Goal: Use online tool/utility: Utilize a website feature to perform a specific function

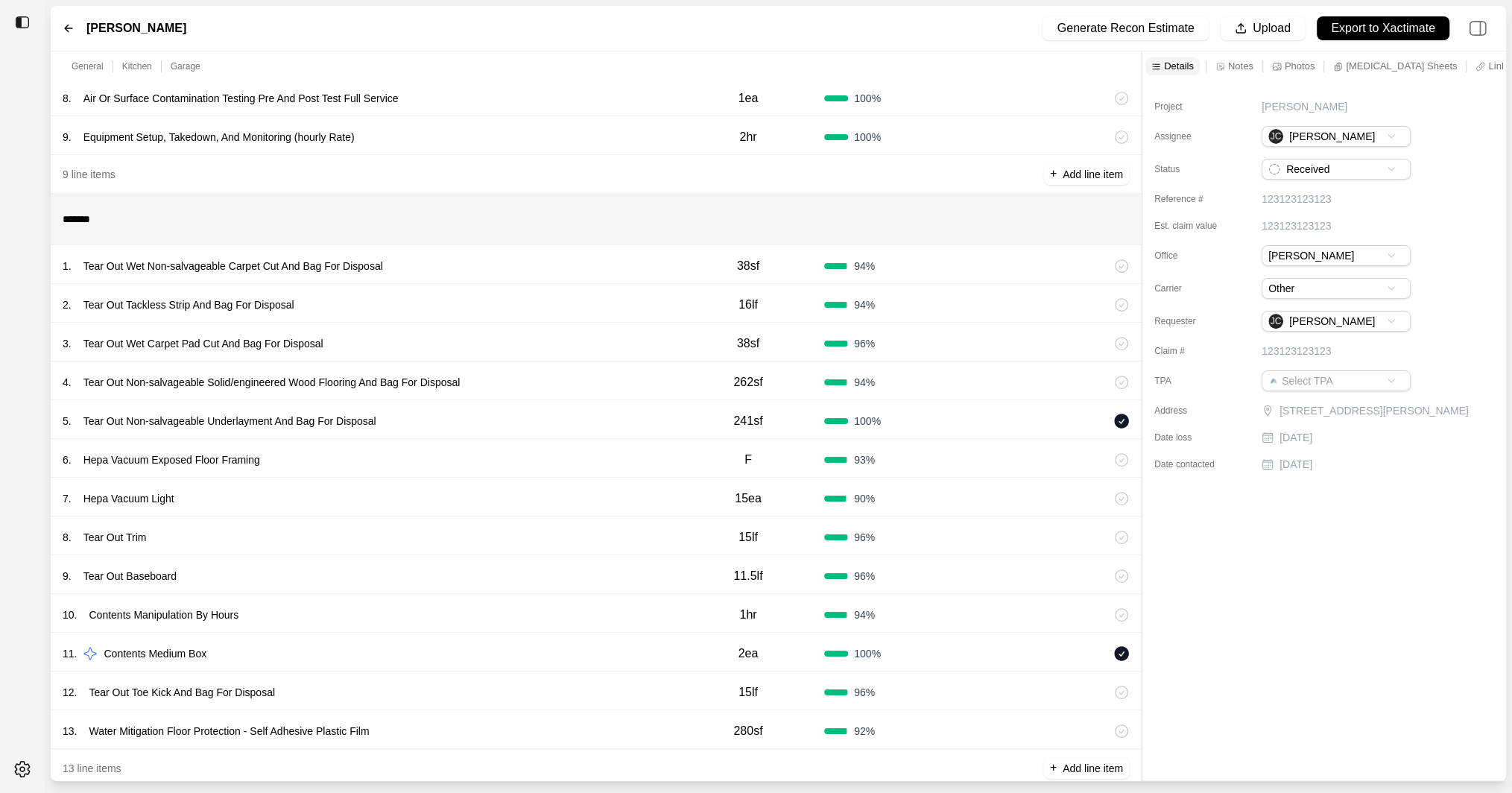
scroll to position [355, 0]
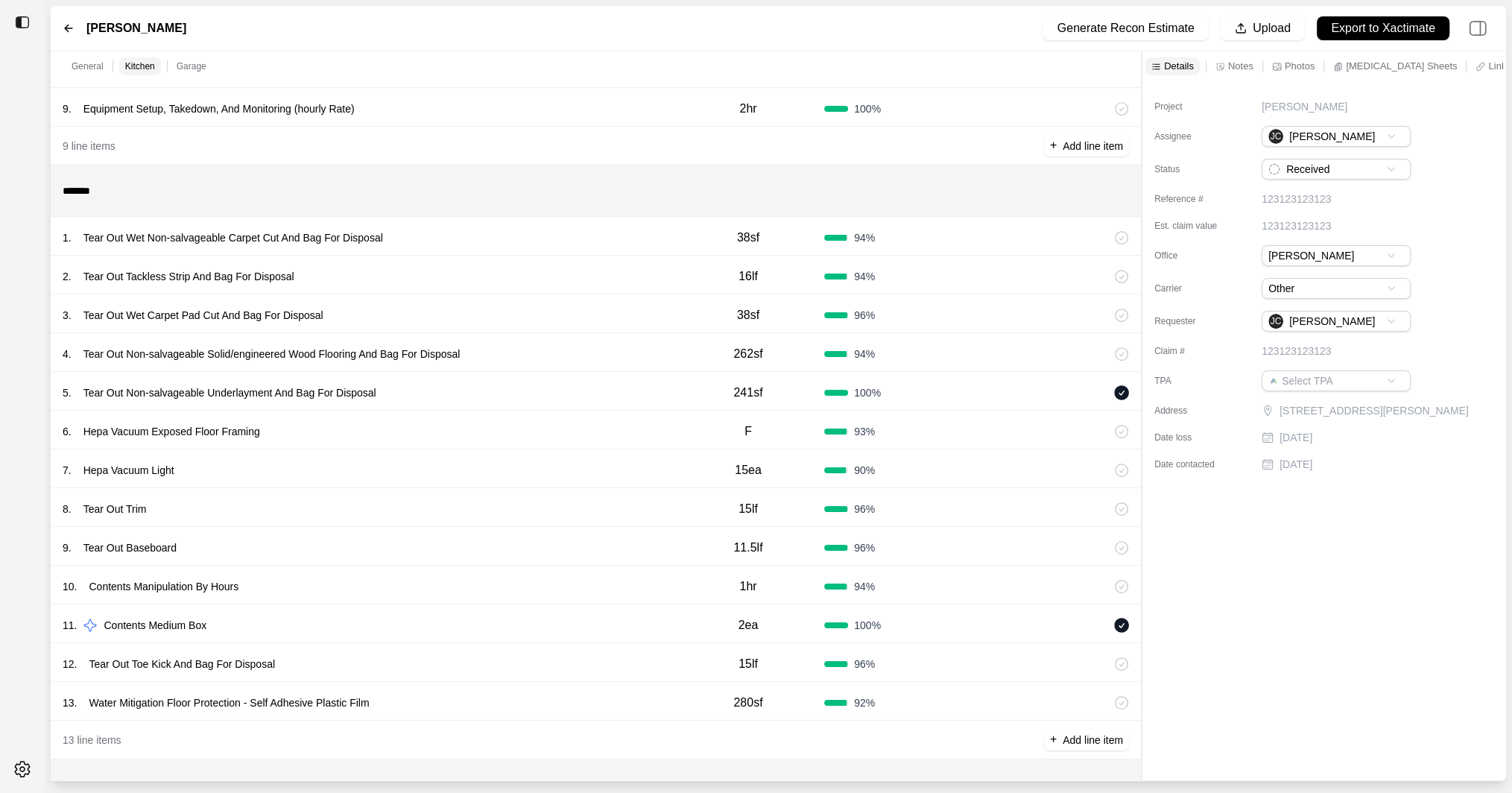
click at [635, 260] on div "2 . Tear Out Tackless Strip And Bag For Disposal 16lf 94 %" at bounding box center [596, 275] width 1090 height 39
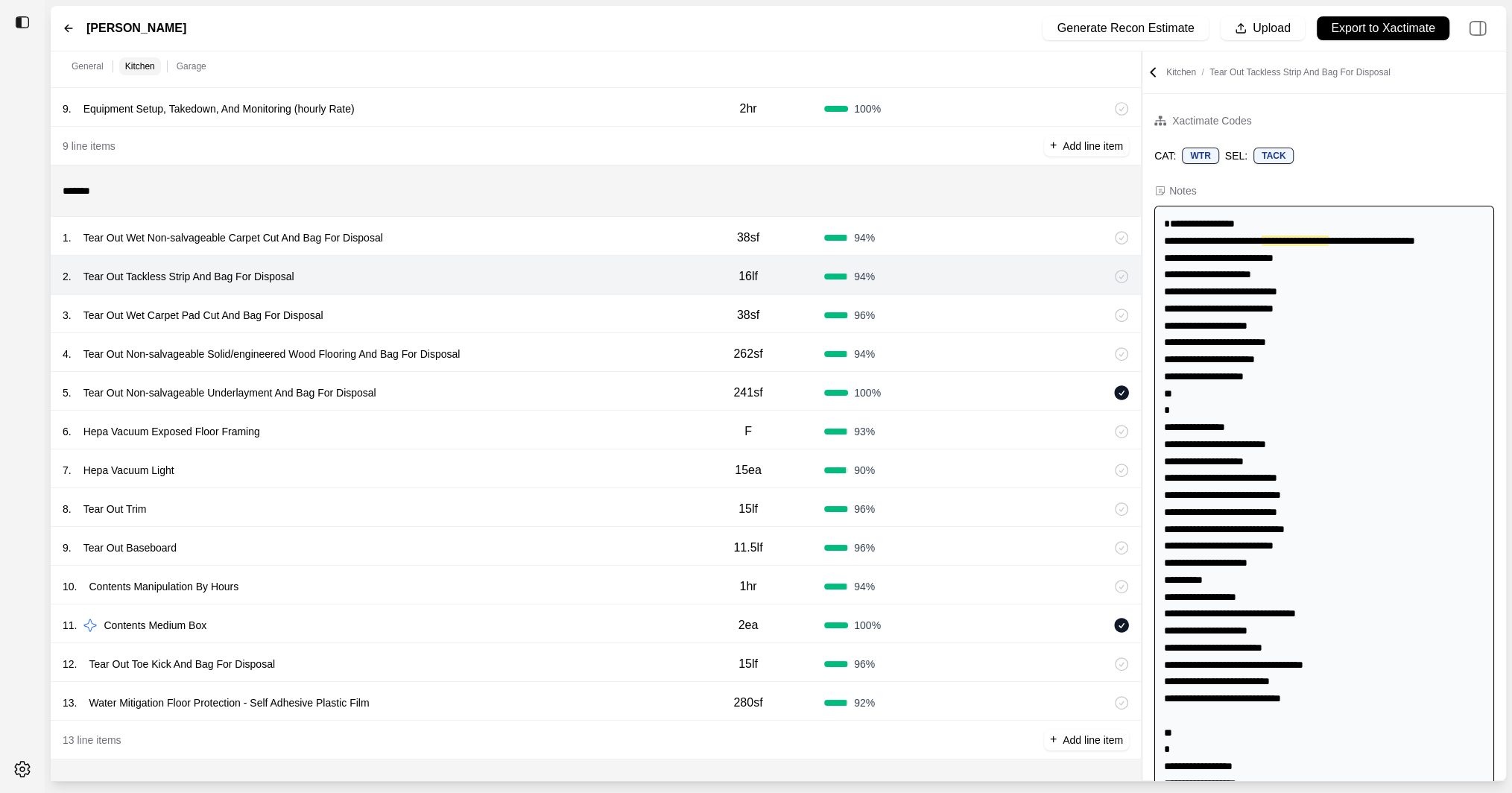
click at [656, 300] on div "3 . Tear Out Wet Carpet Pad Cut And Bag For Disposal 38sf 96 %" at bounding box center [596, 314] width 1090 height 39
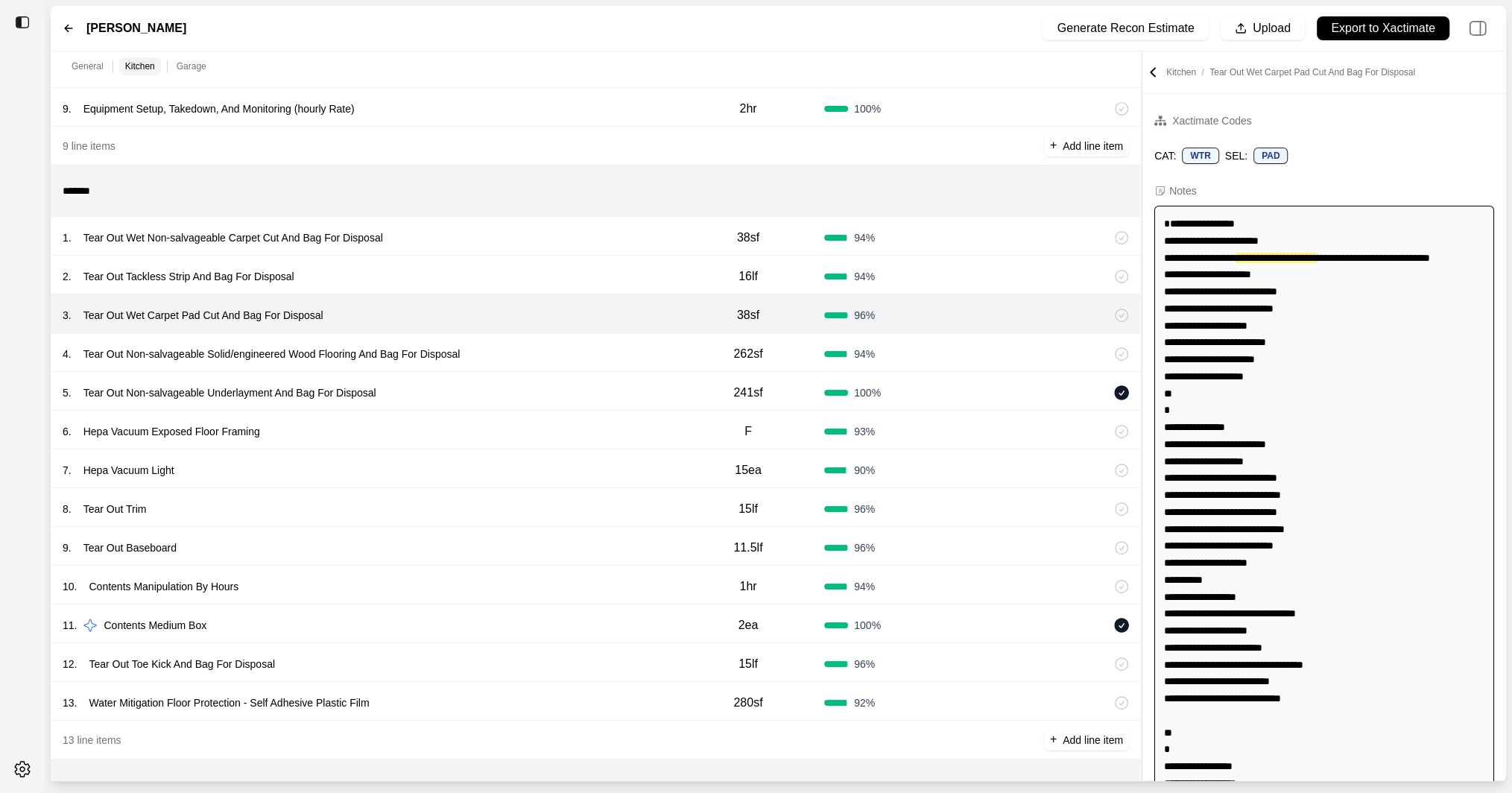
click at [642, 341] on div "4 . Tear Out Non-salvageable Solid/engineered Wood Flooring And Bag For Disposa…" at bounding box center [596, 352] width 1090 height 39
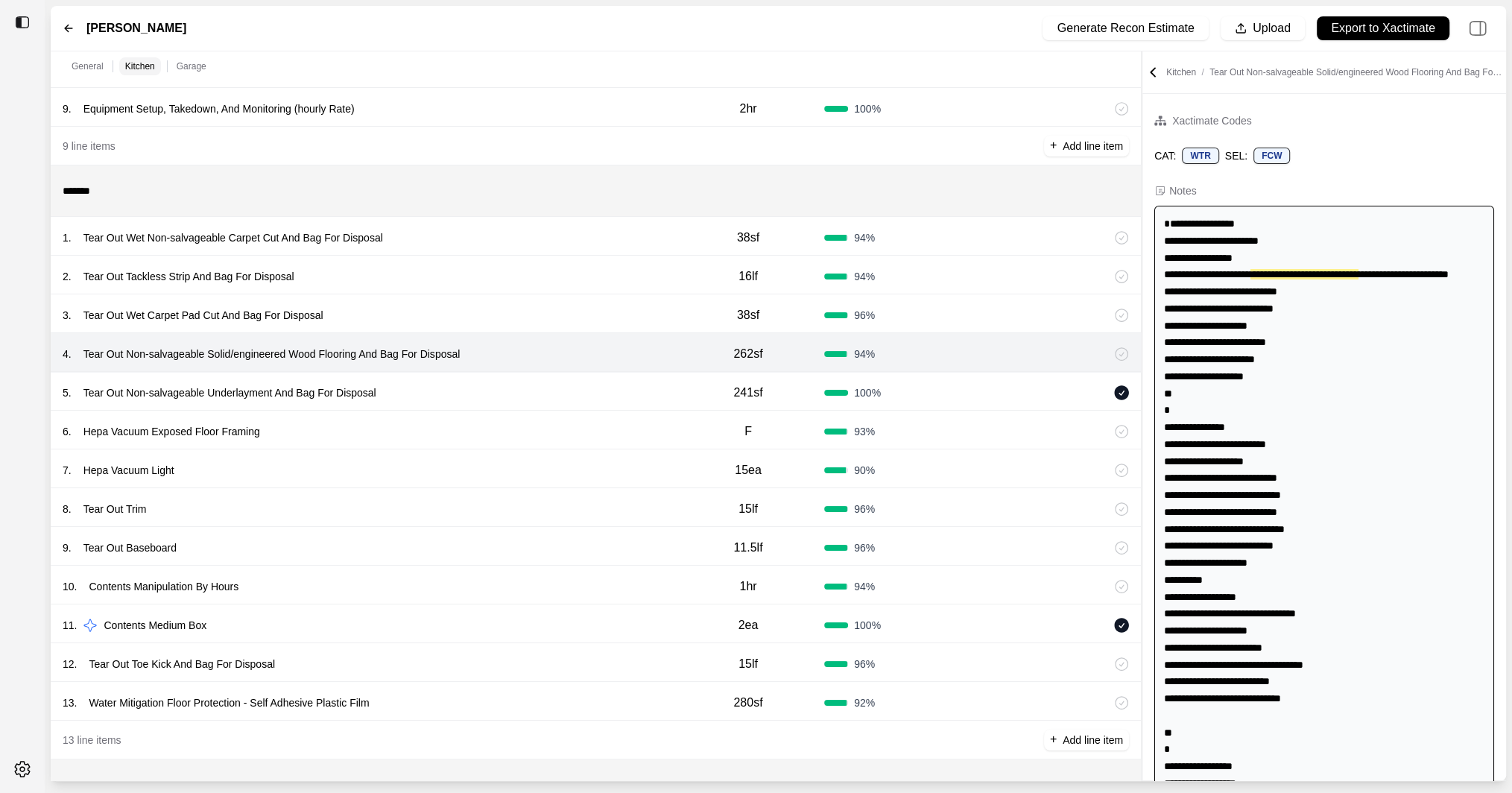
click at [642, 386] on div "5 . Tear Out Non-salvageable Underlayment And Bag For Disposal" at bounding box center [367, 393] width 610 height 21
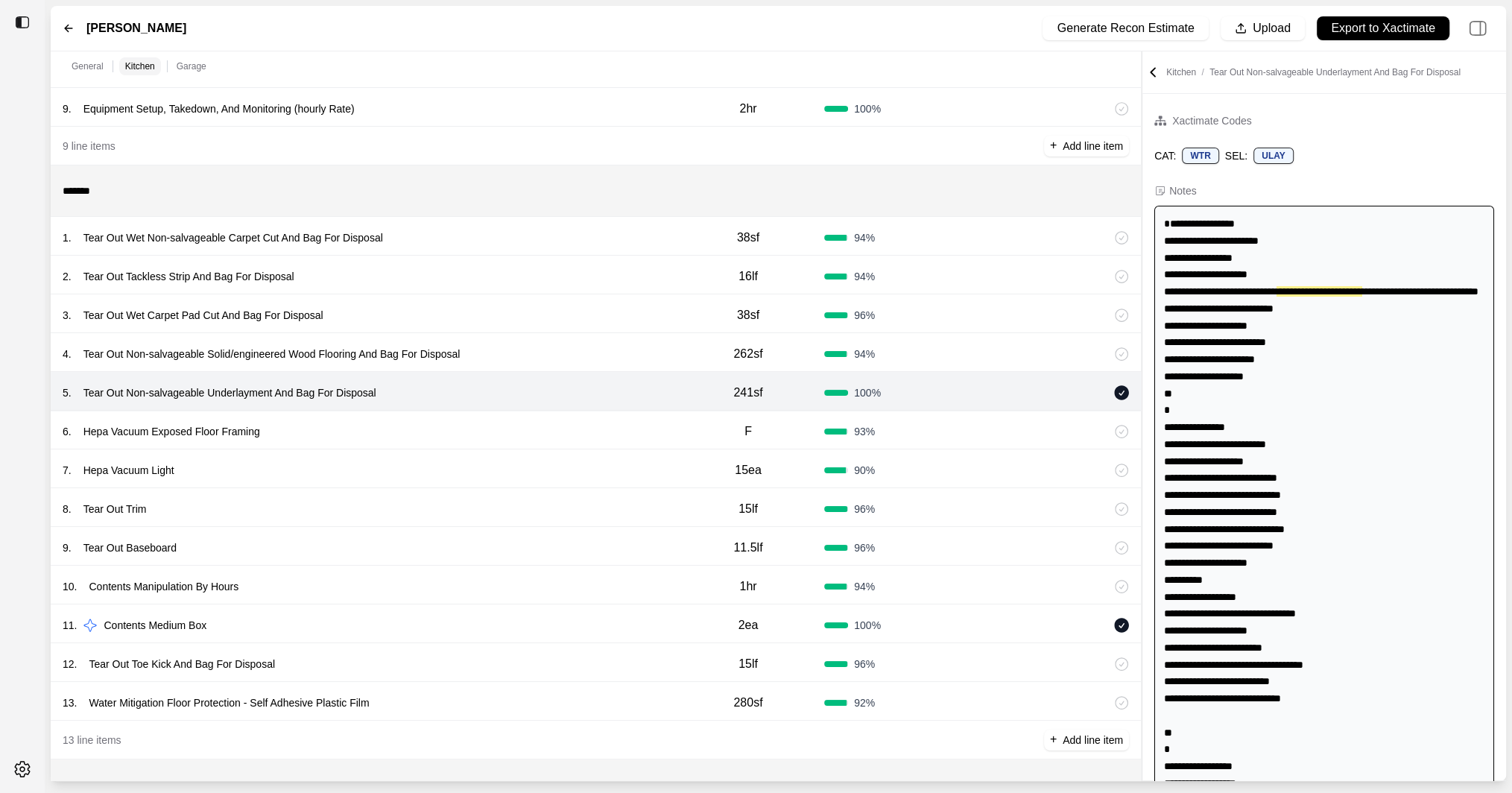
click at [642, 428] on div "6 . Hepa Vacuum Exposed Floor Framing" at bounding box center [367, 431] width 610 height 21
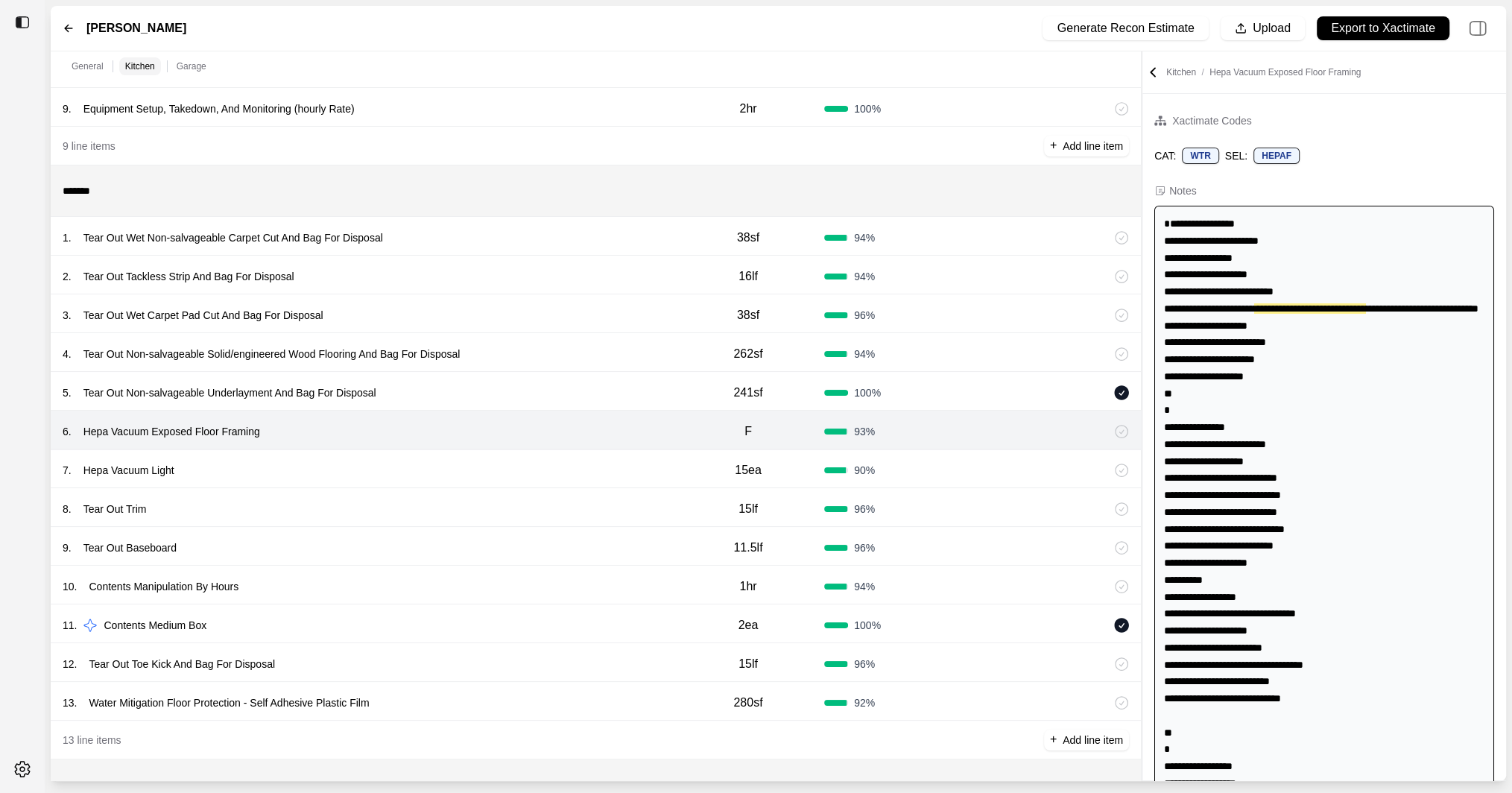
click at [630, 478] on div "7 . Hepa Vacuum Light" at bounding box center [367, 470] width 610 height 21
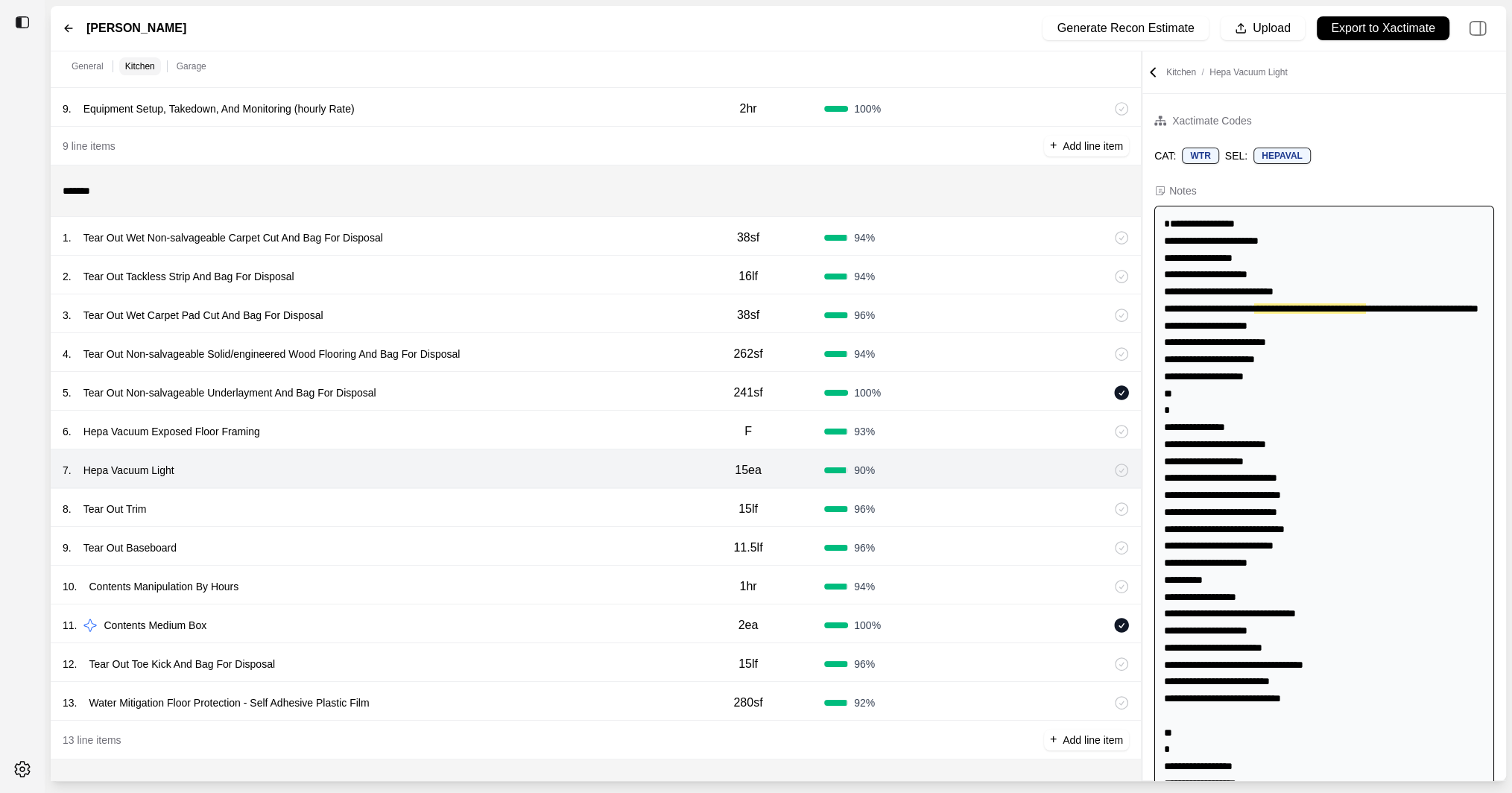
click at [626, 522] on div "8 . Tear Out Trim 15lf 96 %" at bounding box center [596, 507] width 1090 height 39
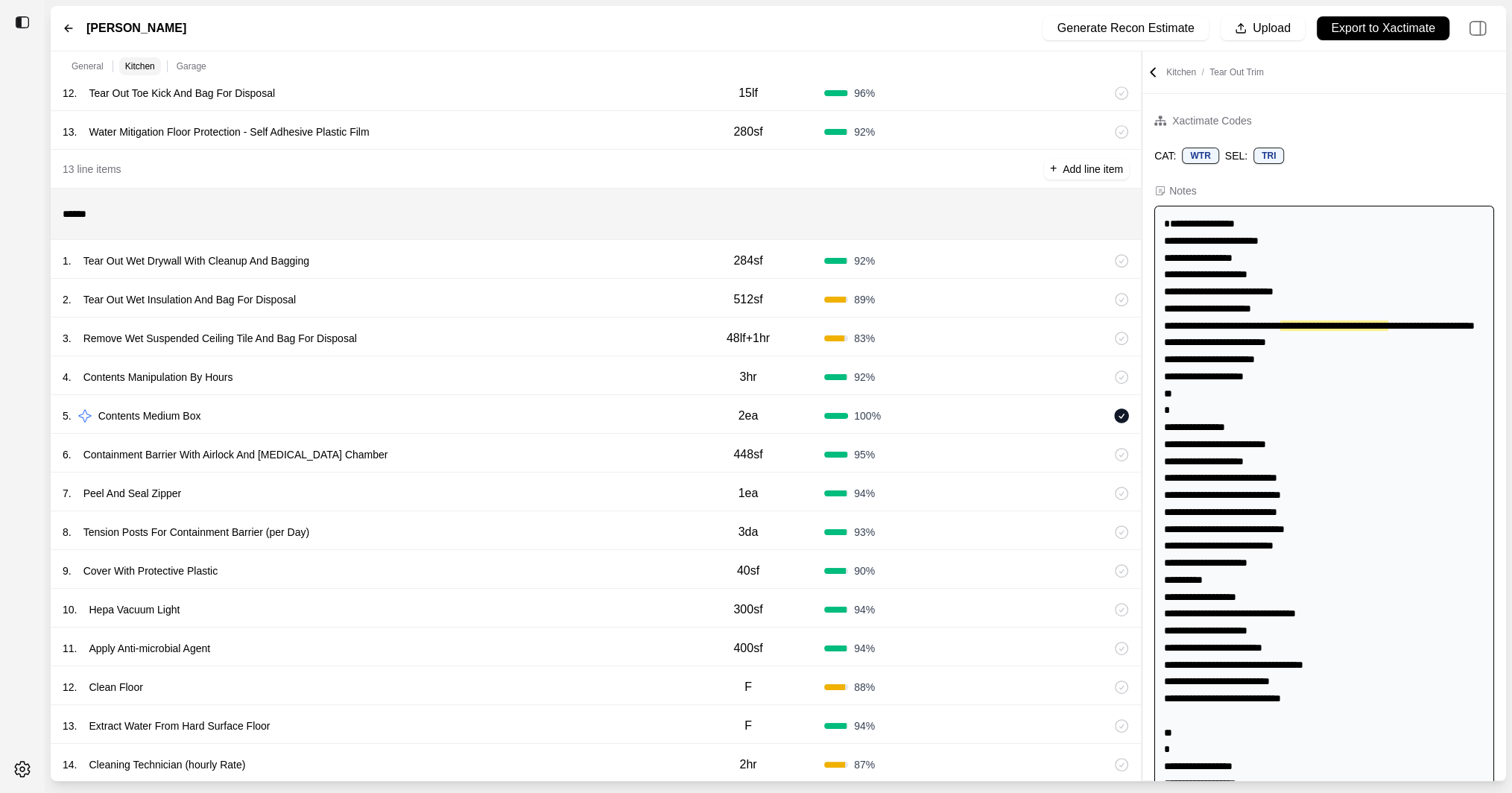
scroll to position [989, 0]
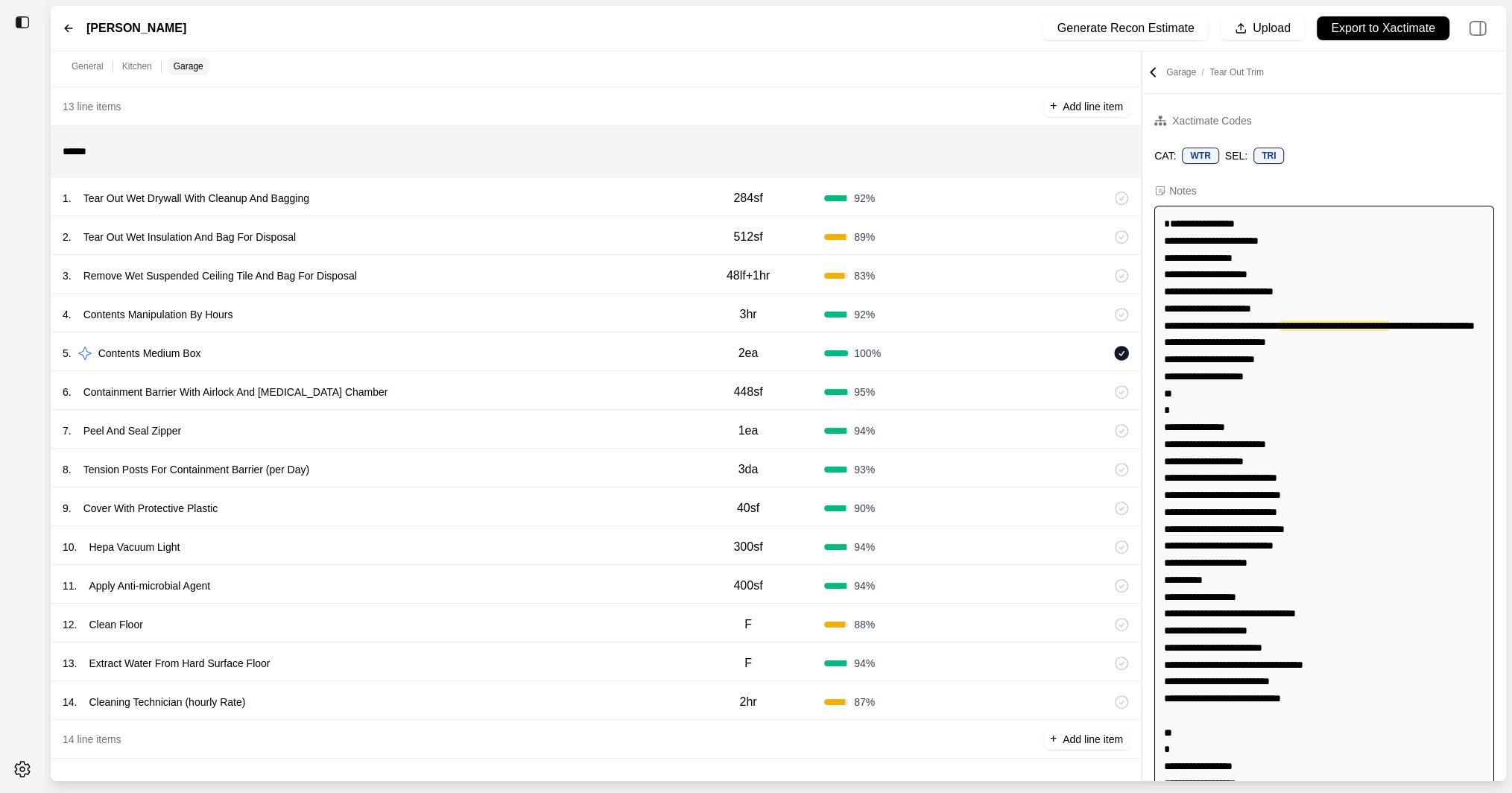
click at [612, 668] on div "13 . Extract Water From Hard Surface Floor" at bounding box center [367, 663] width 610 height 21
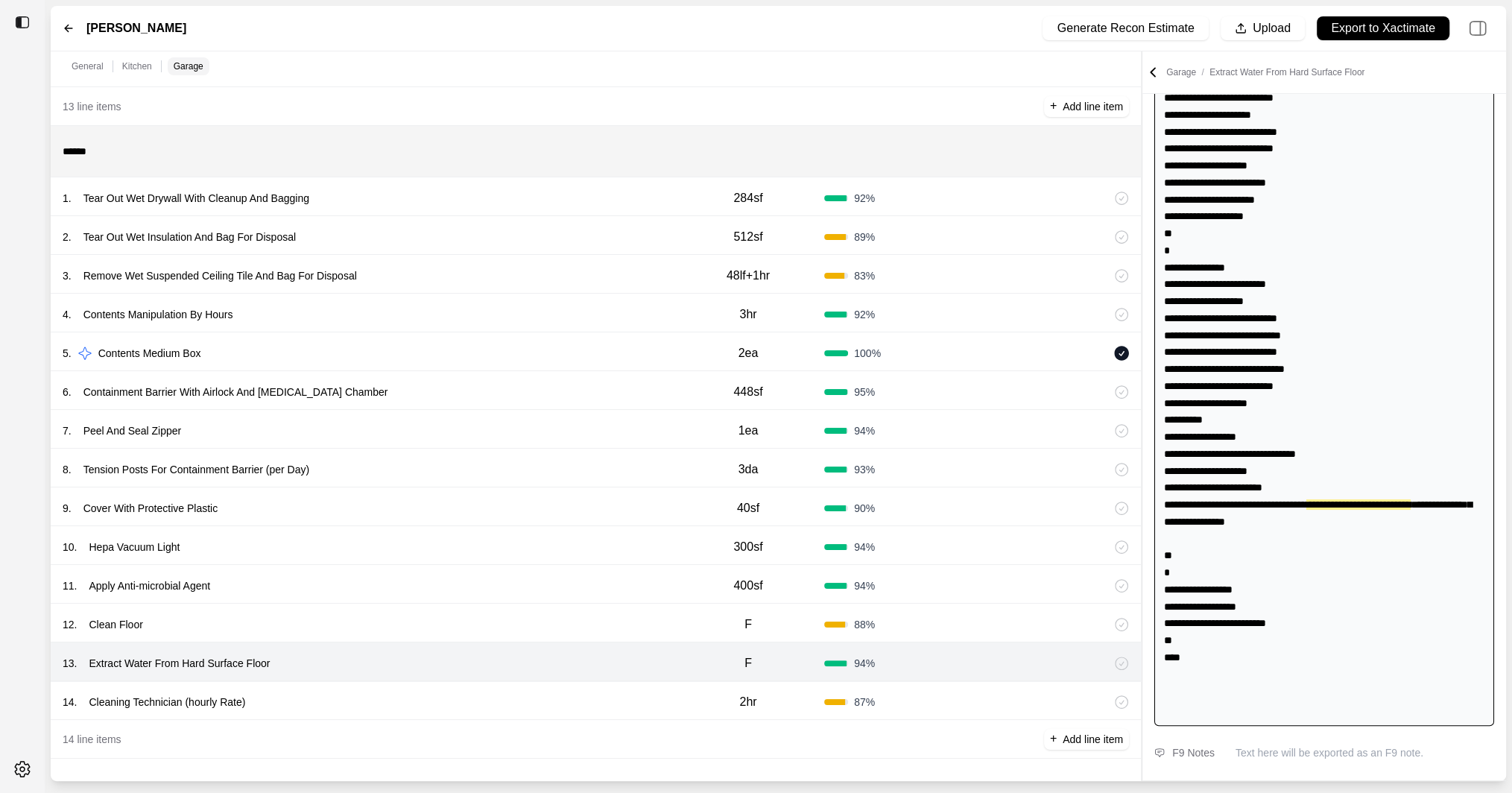
scroll to position [197, 0]
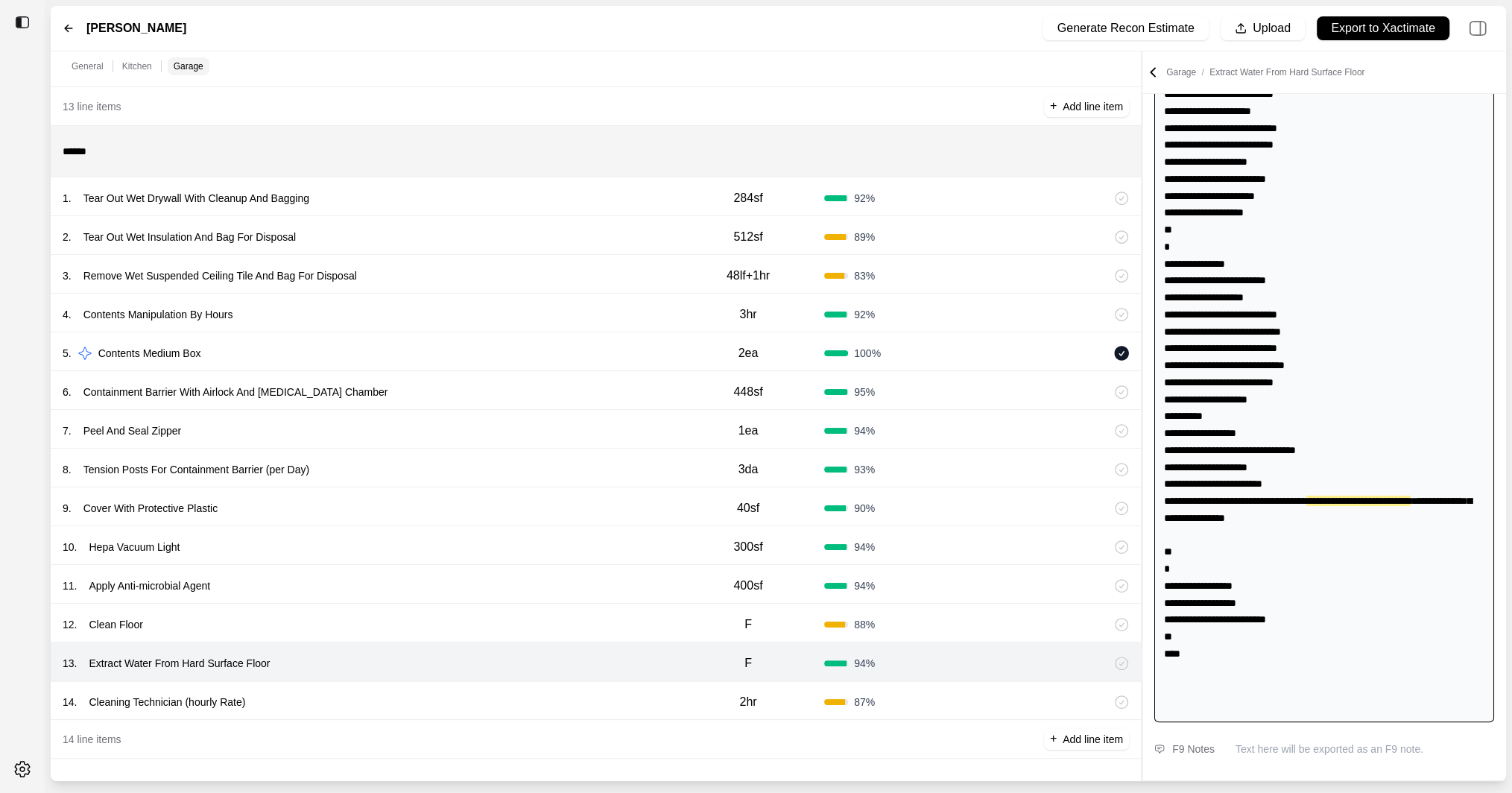
click at [611, 688] on div "14 . Cleaning Technician (hourly Rate) 2hr 87 %" at bounding box center [596, 700] width 1090 height 39
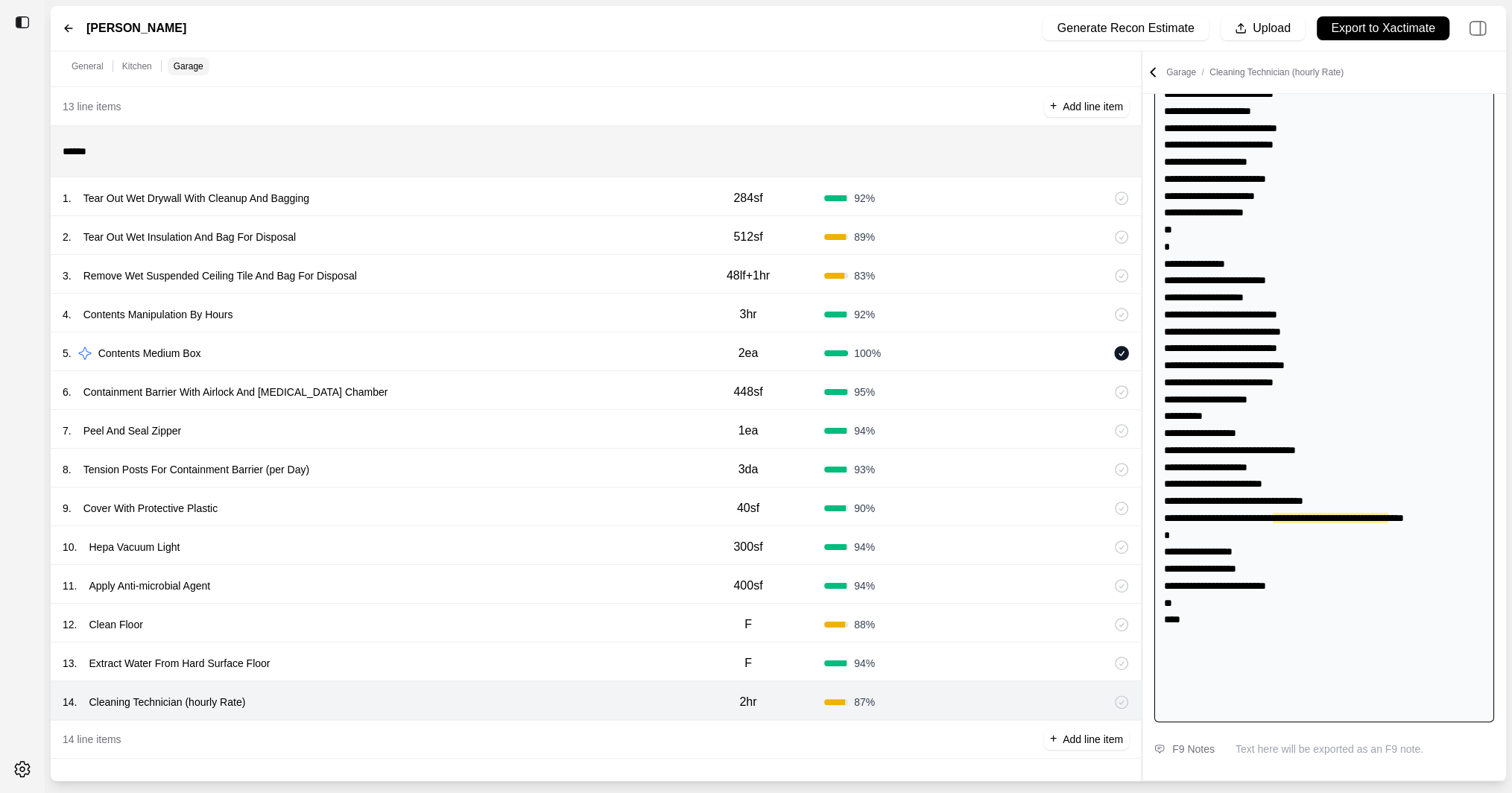
click at [613, 610] on div "12 . Clean Floor F 88 %" at bounding box center [596, 623] width 1090 height 39
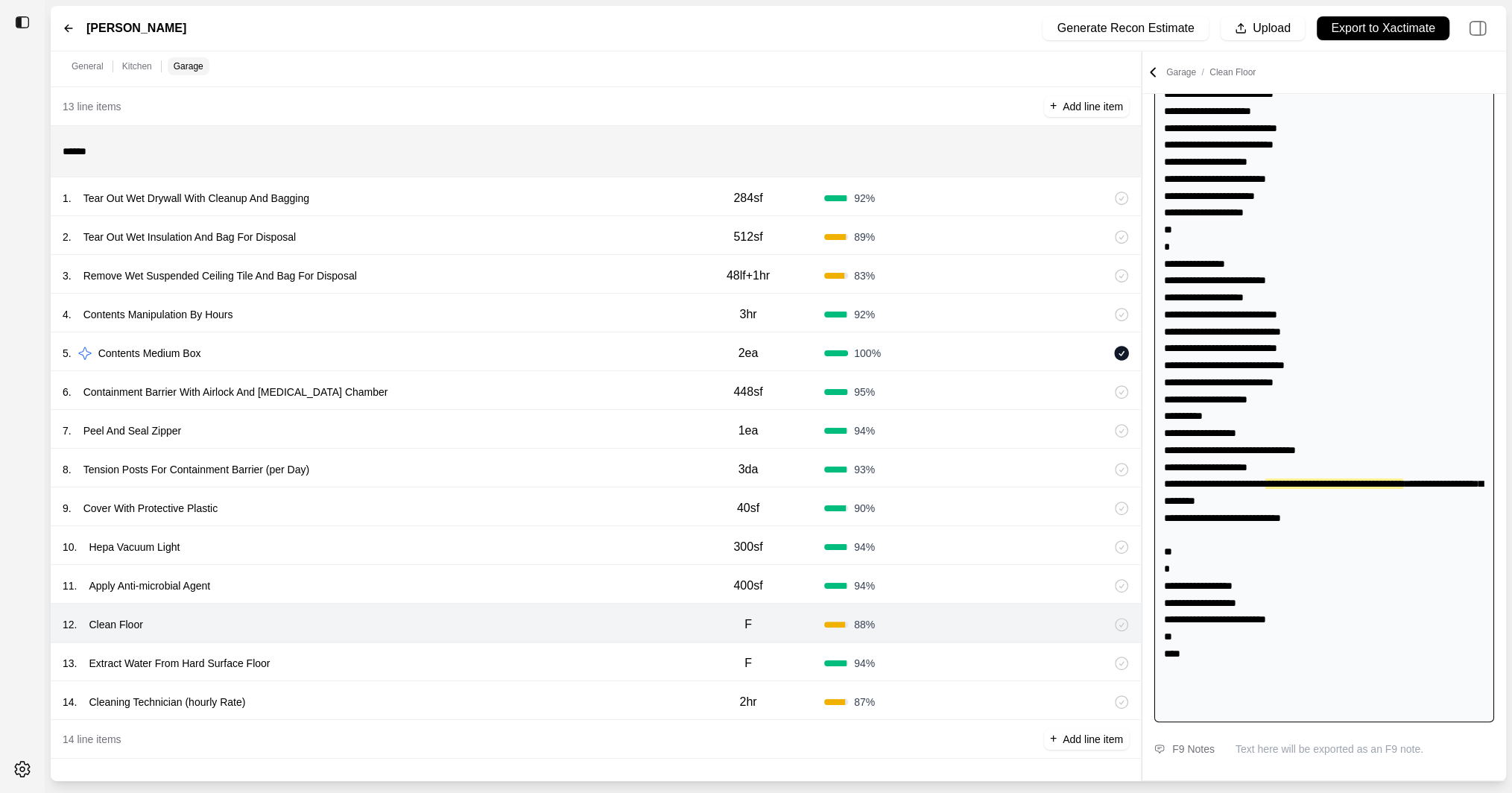
click at [613, 577] on div "11 . Apply Anti-microbial Agent" at bounding box center [367, 586] width 610 height 21
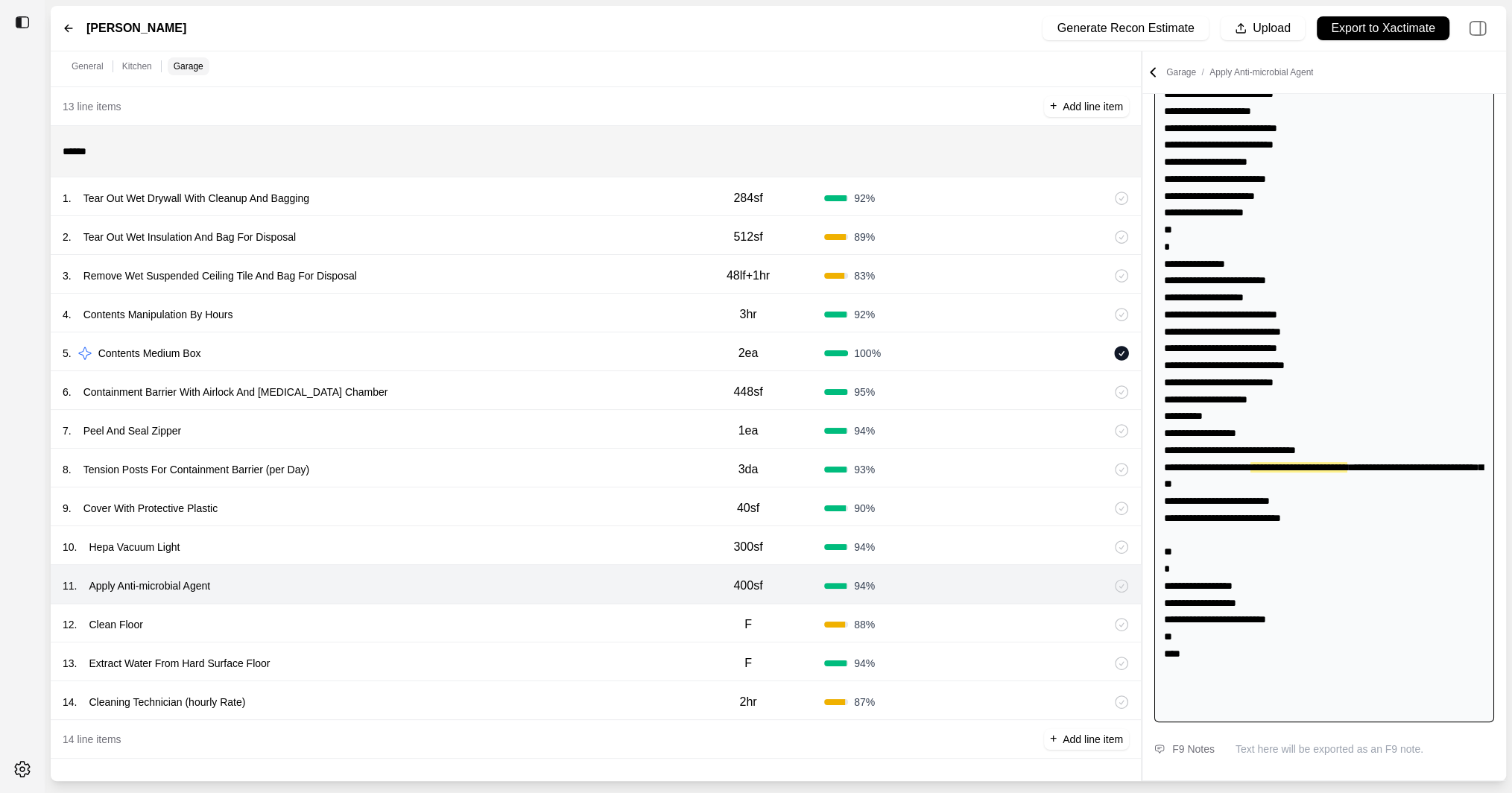
click at [613, 544] on div "10 . Hepa Vacuum Light" at bounding box center [367, 547] width 610 height 21
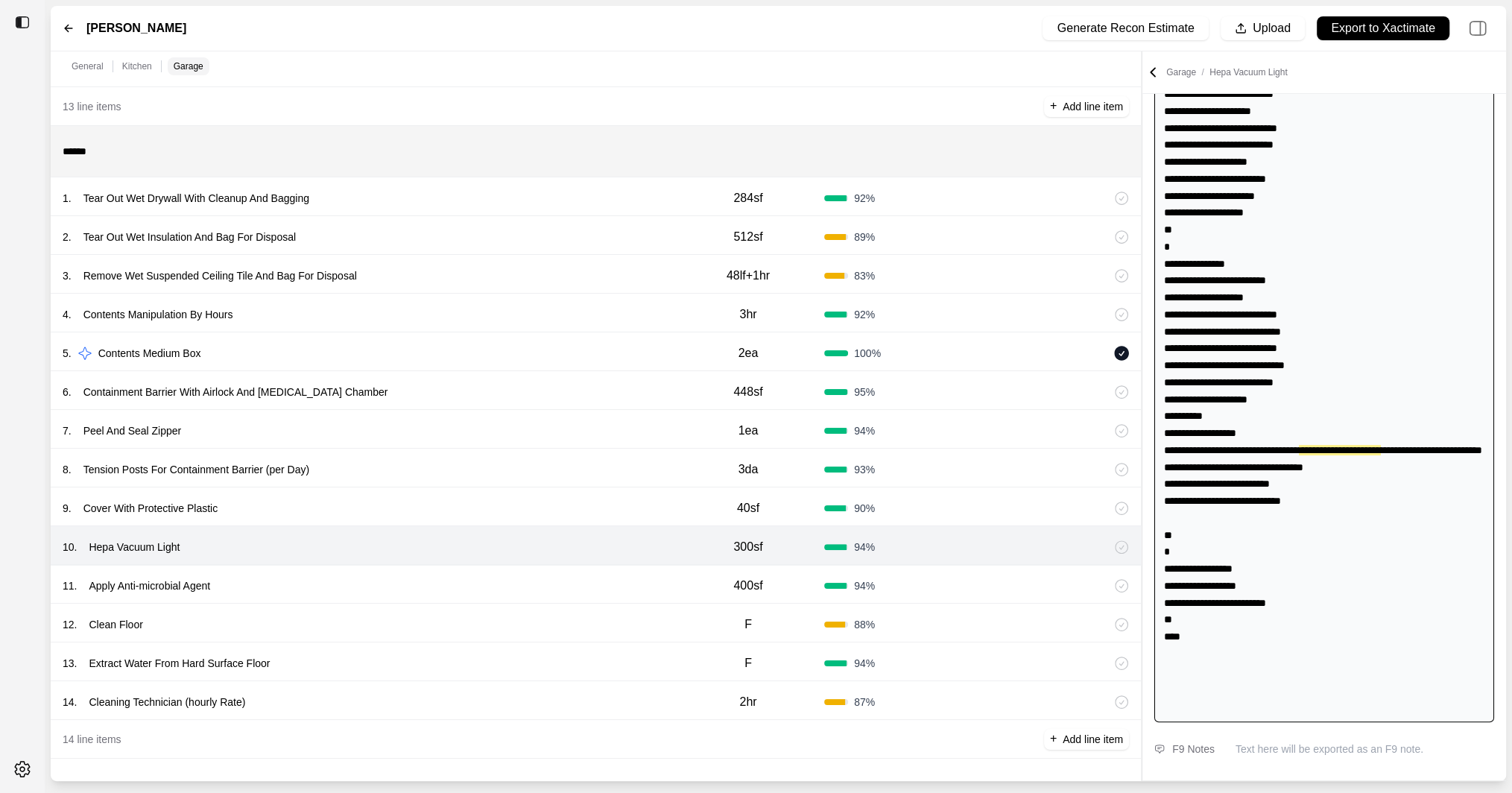
click at [618, 502] on div "9 . Cover With Protective Plastic" at bounding box center [367, 508] width 610 height 21
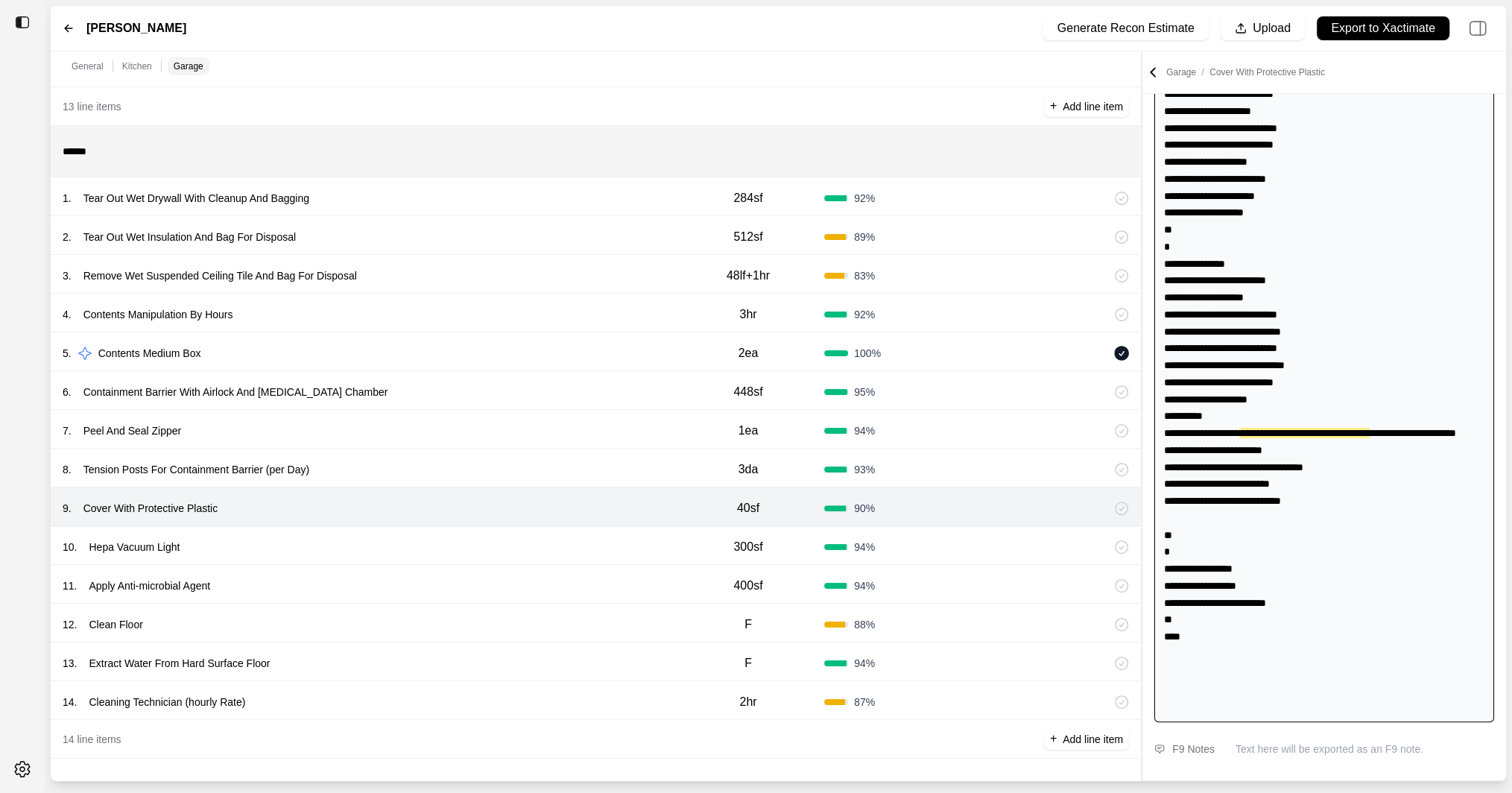
click at [622, 453] on div "8 . Tension Posts For Containment Barrier (per Day) 3da 93 %" at bounding box center [596, 467] width 1090 height 39
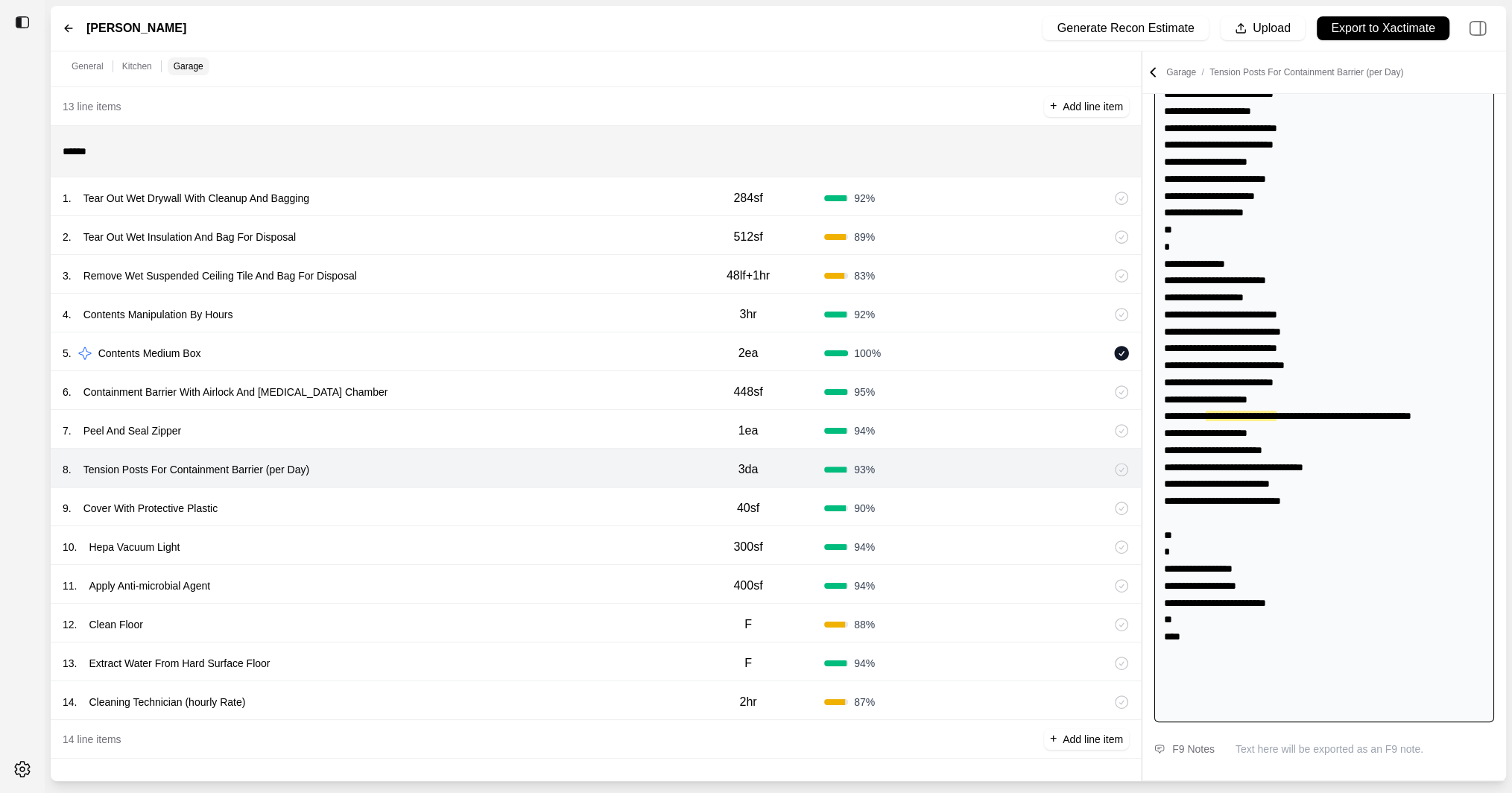
click at [621, 412] on div "7 . Peel And Seal Zipper 1ea 94 %" at bounding box center [596, 429] width 1090 height 39
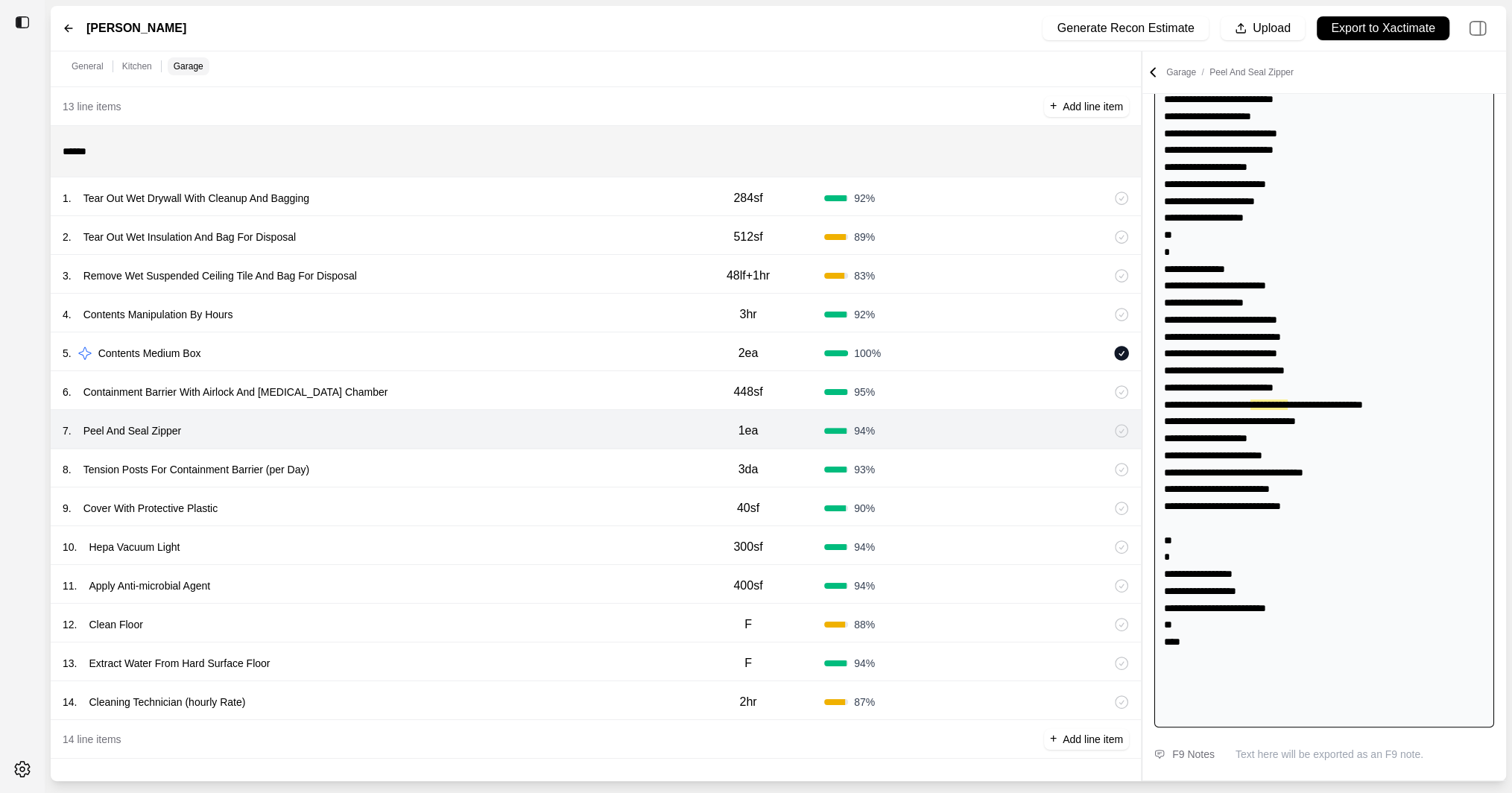
click at [618, 383] on div "6 . Containment Barrier With Airlock And [MEDICAL_DATA] Chamber" at bounding box center [367, 392] width 610 height 21
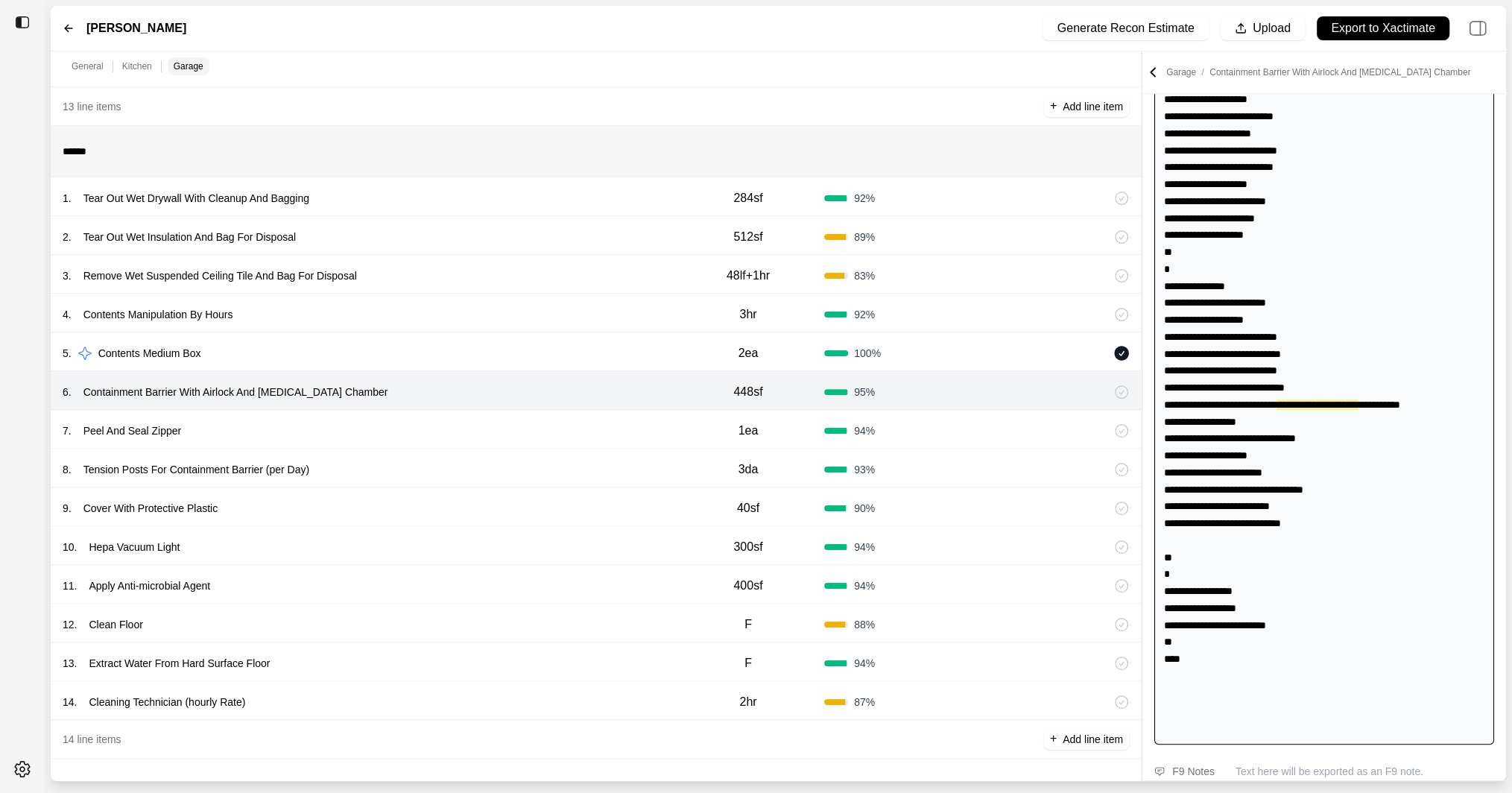
click at [614, 346] on div "5 . Contents Medium Box" at bounding box center [367, 353] width 610 height 21
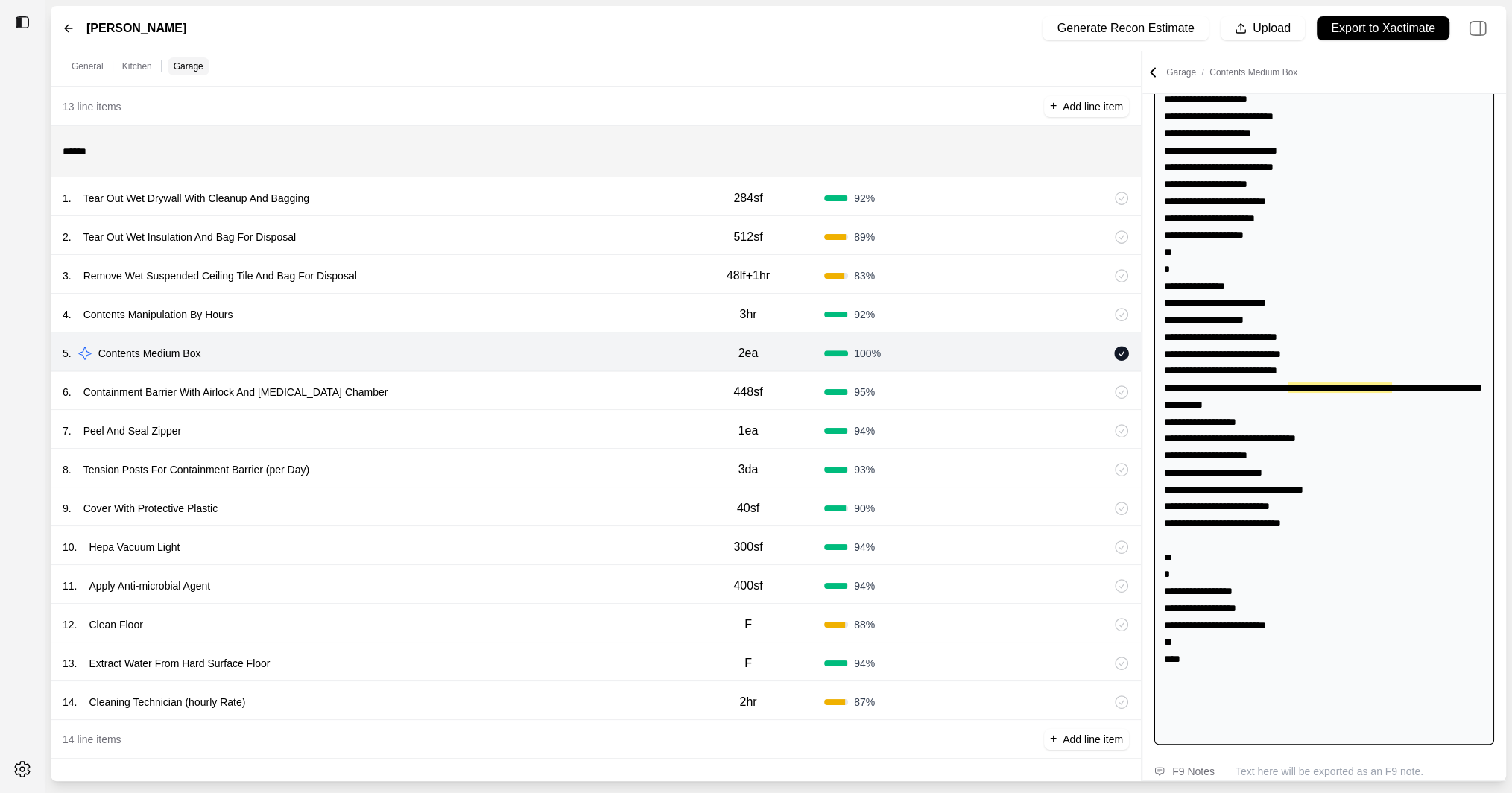
scroll to position [158, 0]
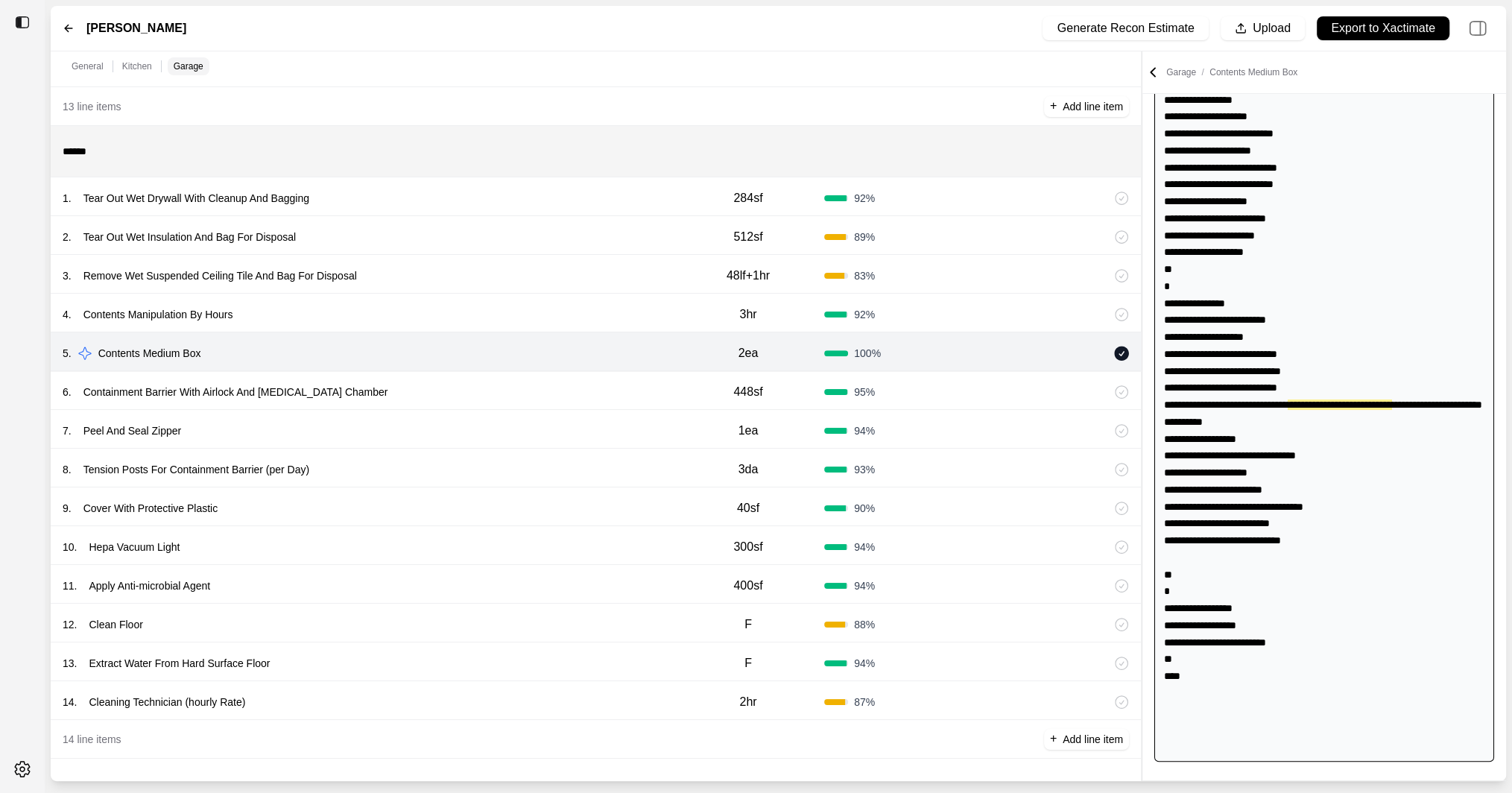
click at [616, 310] on div "4 . Contents Manipulation By Hours" at bounding box center [367, 314] width 610 height 21
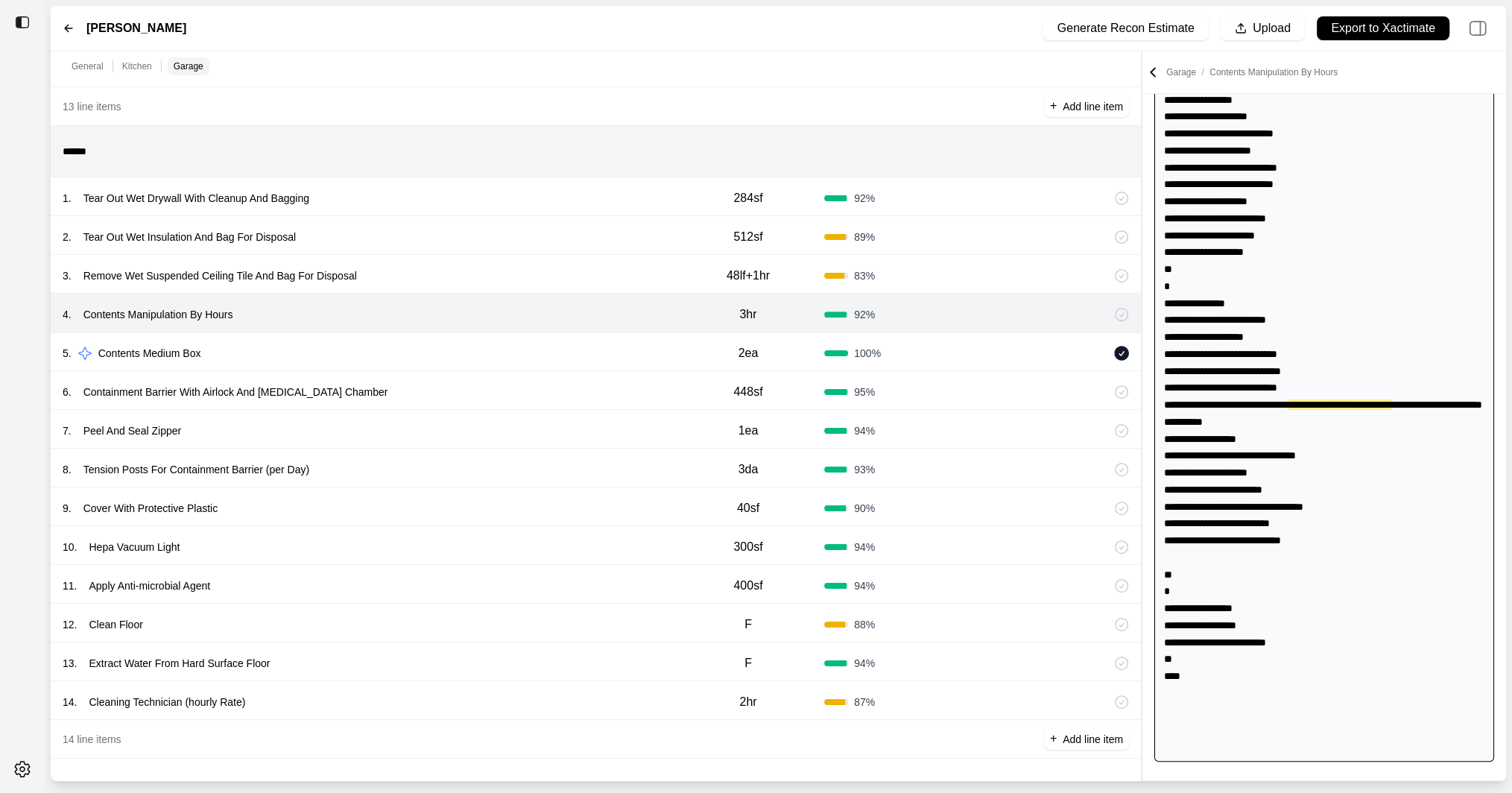
click at [626, 346] on div "5 . Contents Medium Box" at bounding box center [367, 353] width 610 height 21
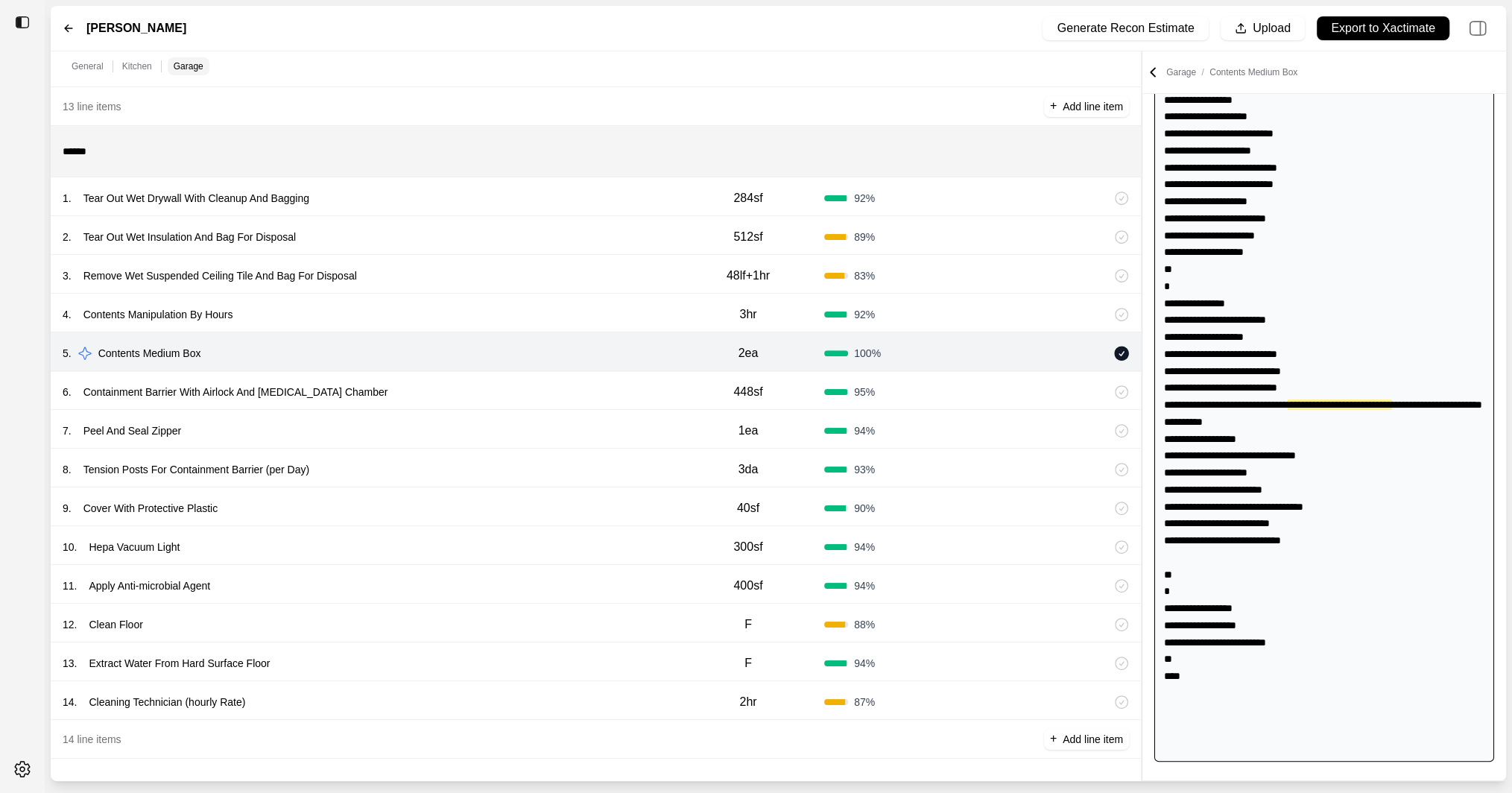
click at [626, 316] on div "4 . Contents Manipulation By Hours" at bounding box center [367, 314] width 610 height 21
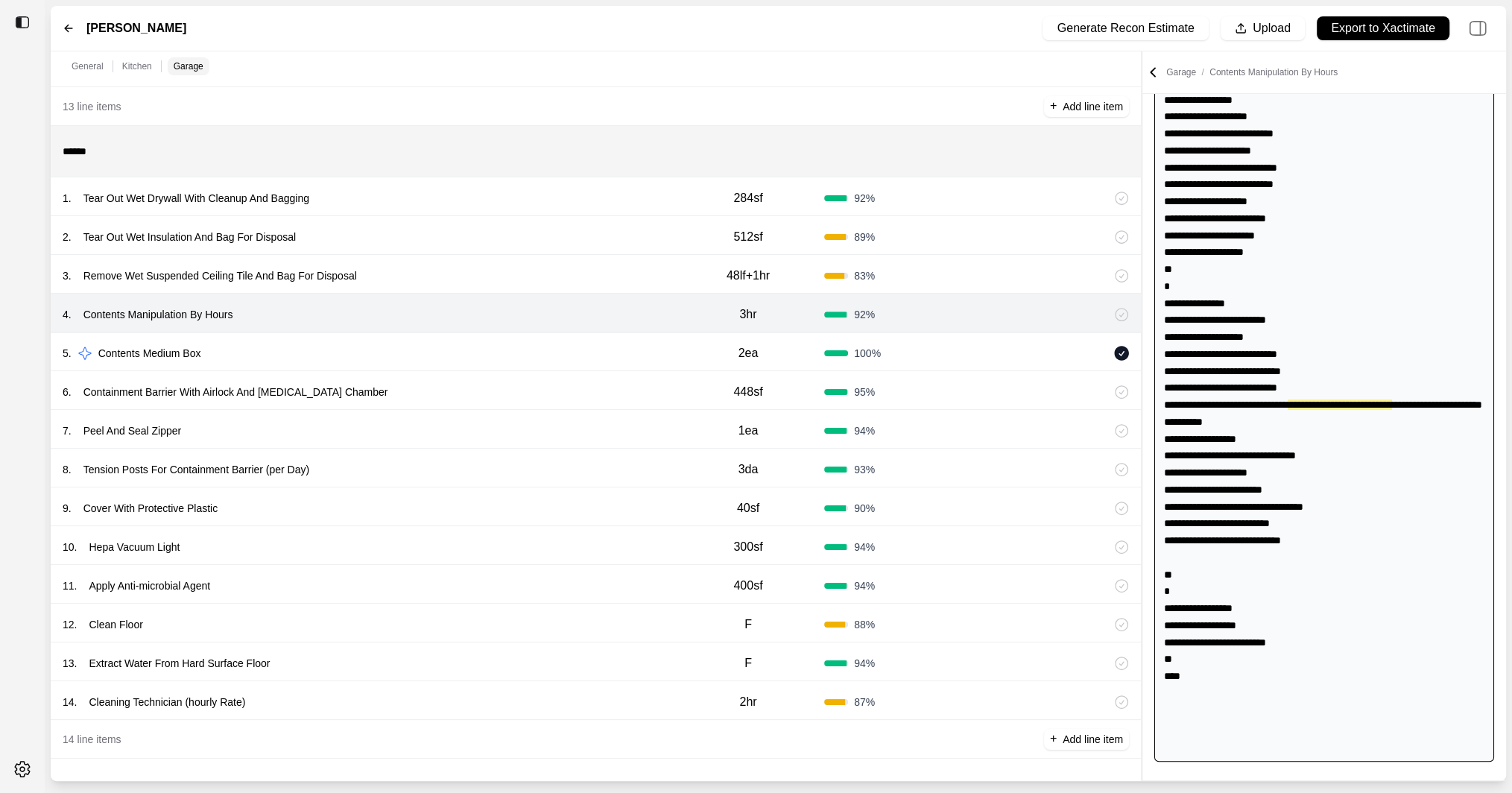
click at [603, 266] on div "3 . Remove Wet Suspended Ceiling Tile And Bag For Disposal" at bounding box center [367, 276] width 610 height 21
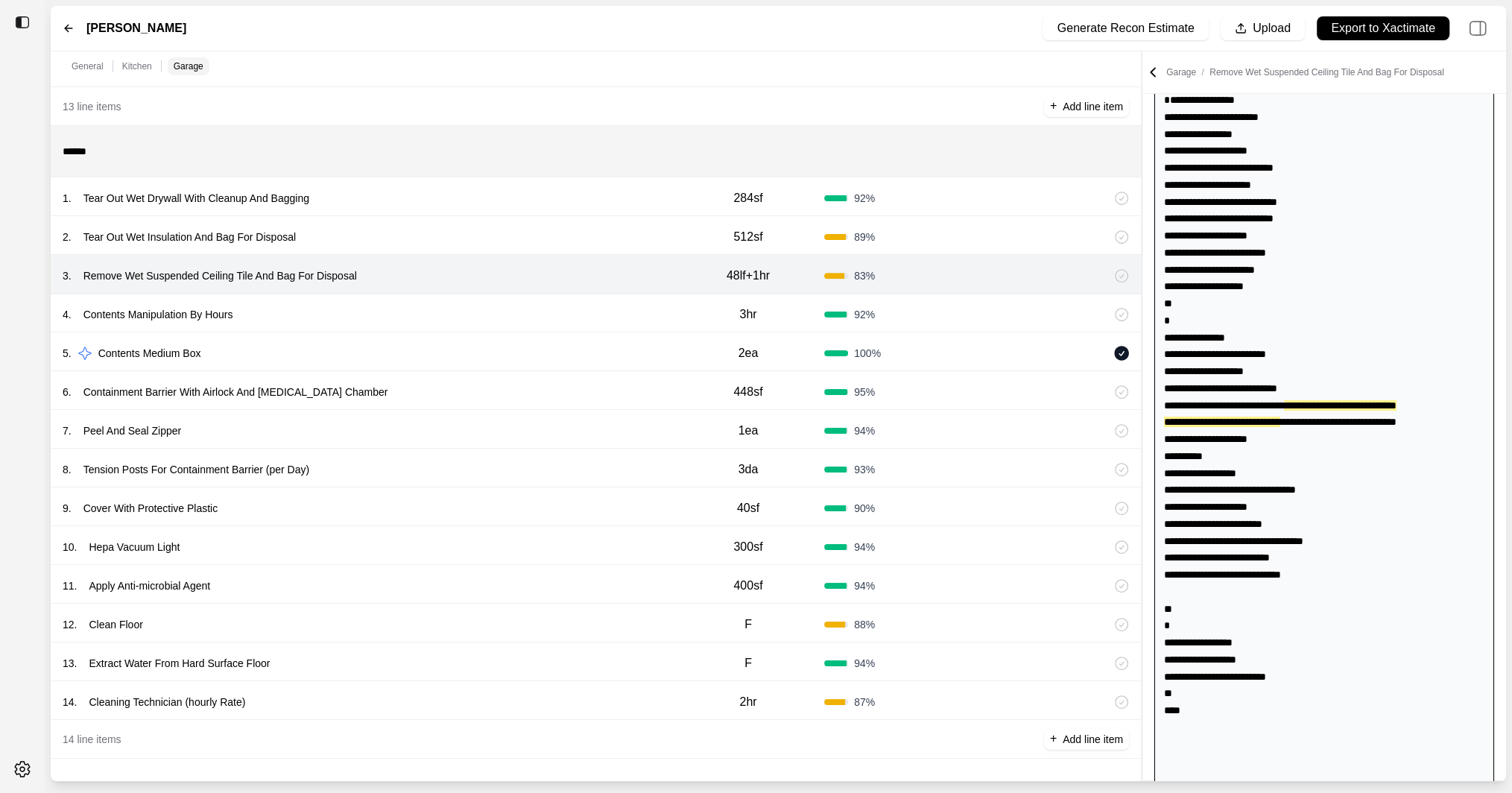
click at [602, 235] on div "2 . Tear Out Wet Insulation And Bag For Disposal" at bounding box center [367, 236] width 610 height 21
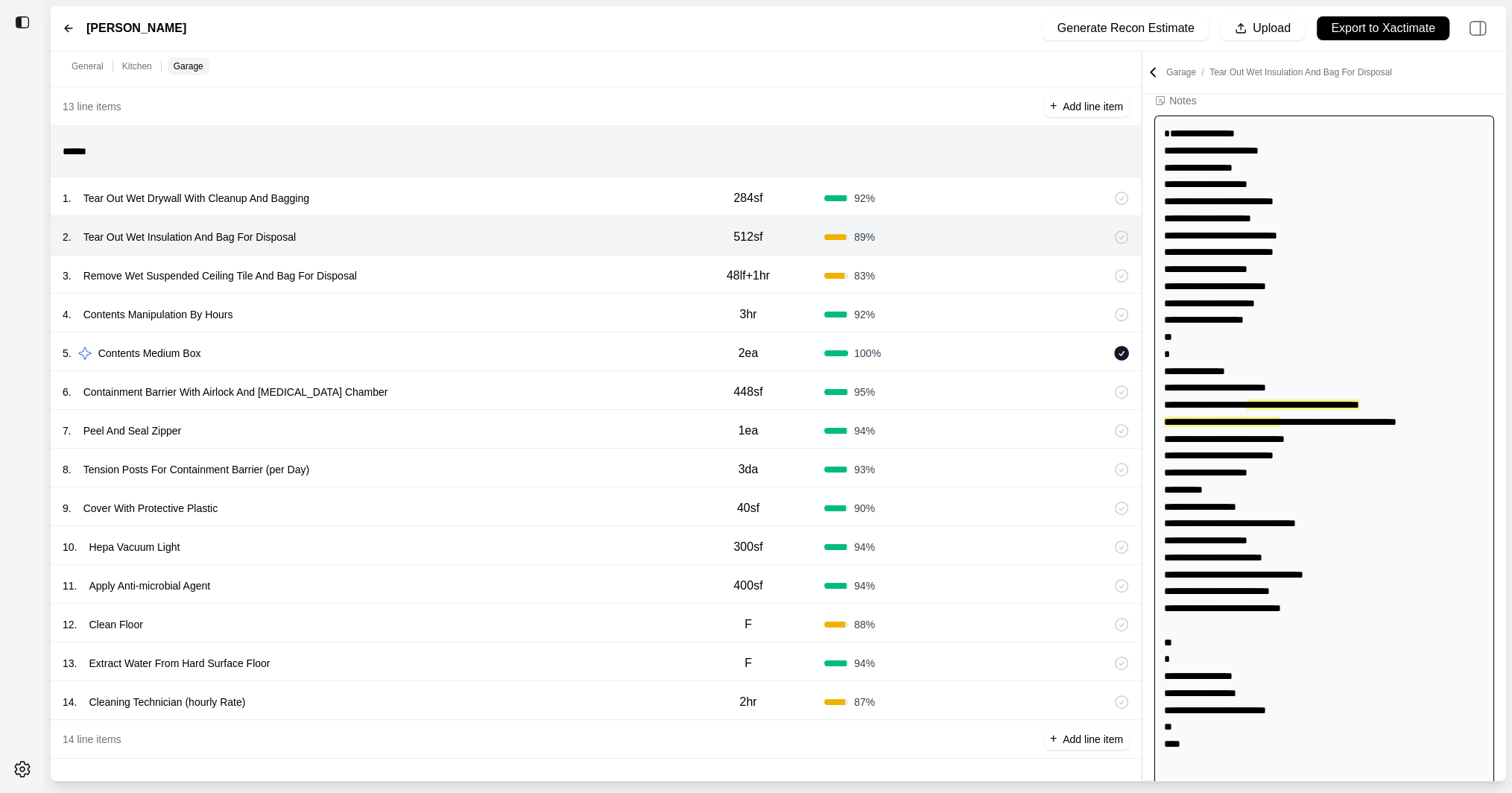
click at [602, 212] on div "1 . Tear Out Wet Drywall With Cleanup And Bagging 284sf 92 %" at bounding box center [596, 196] width 1090 height 39
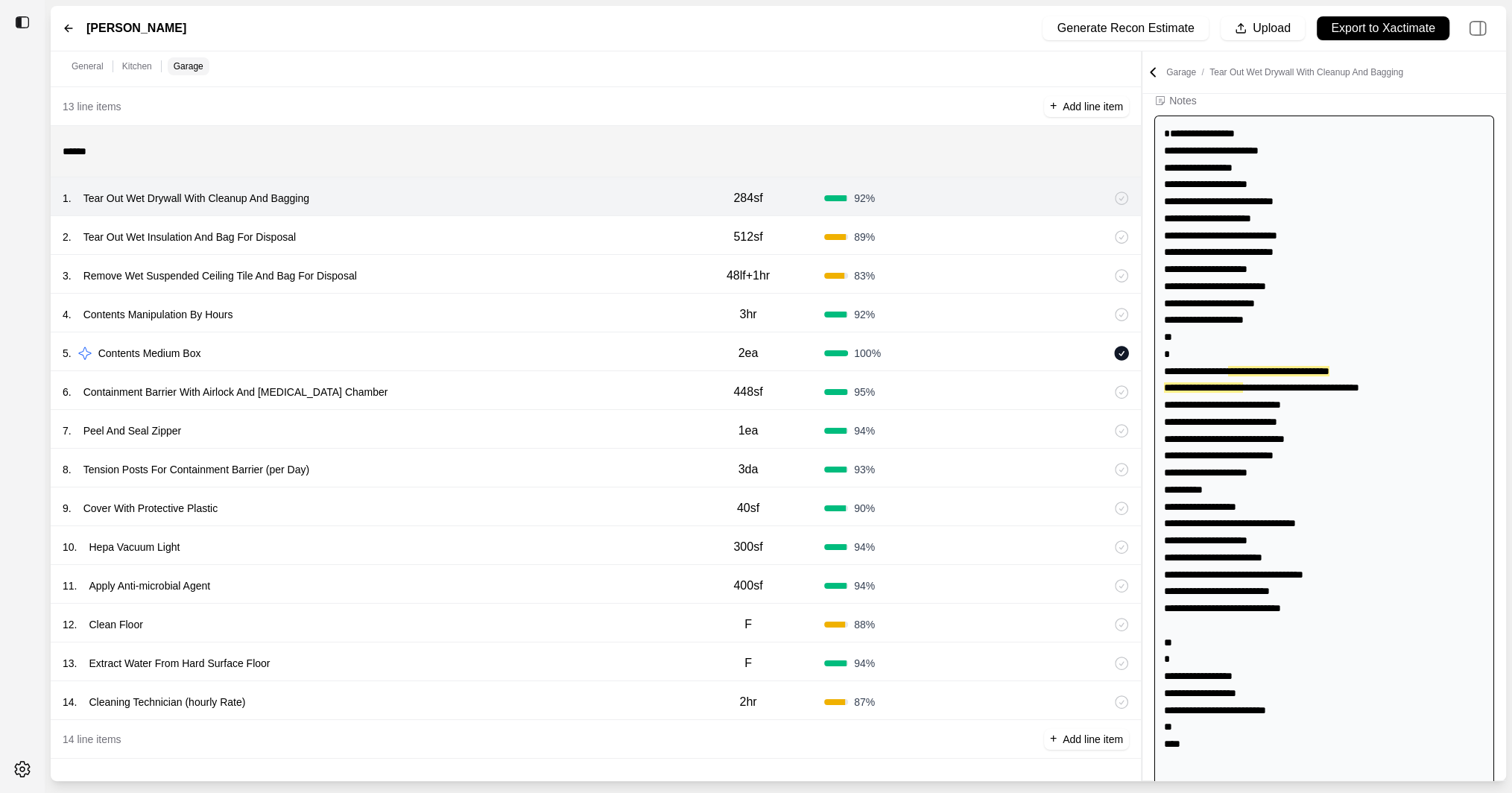
scroll to position [55, 0]
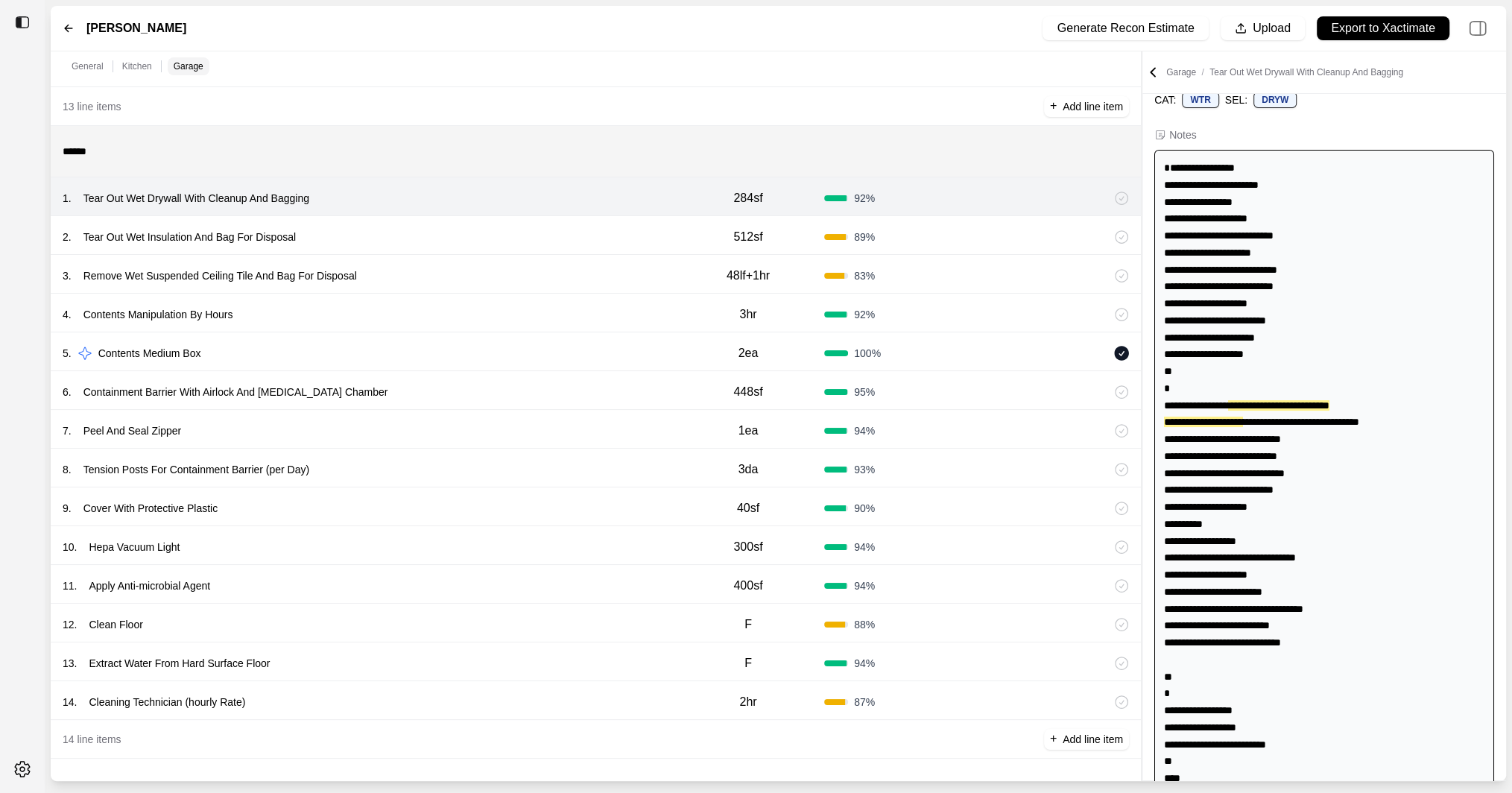
click at [556, 238] on div "2 . Tear Out Wet Insulation And Bag For Disposal" at bounding box center [367, 236] width 610 height 21
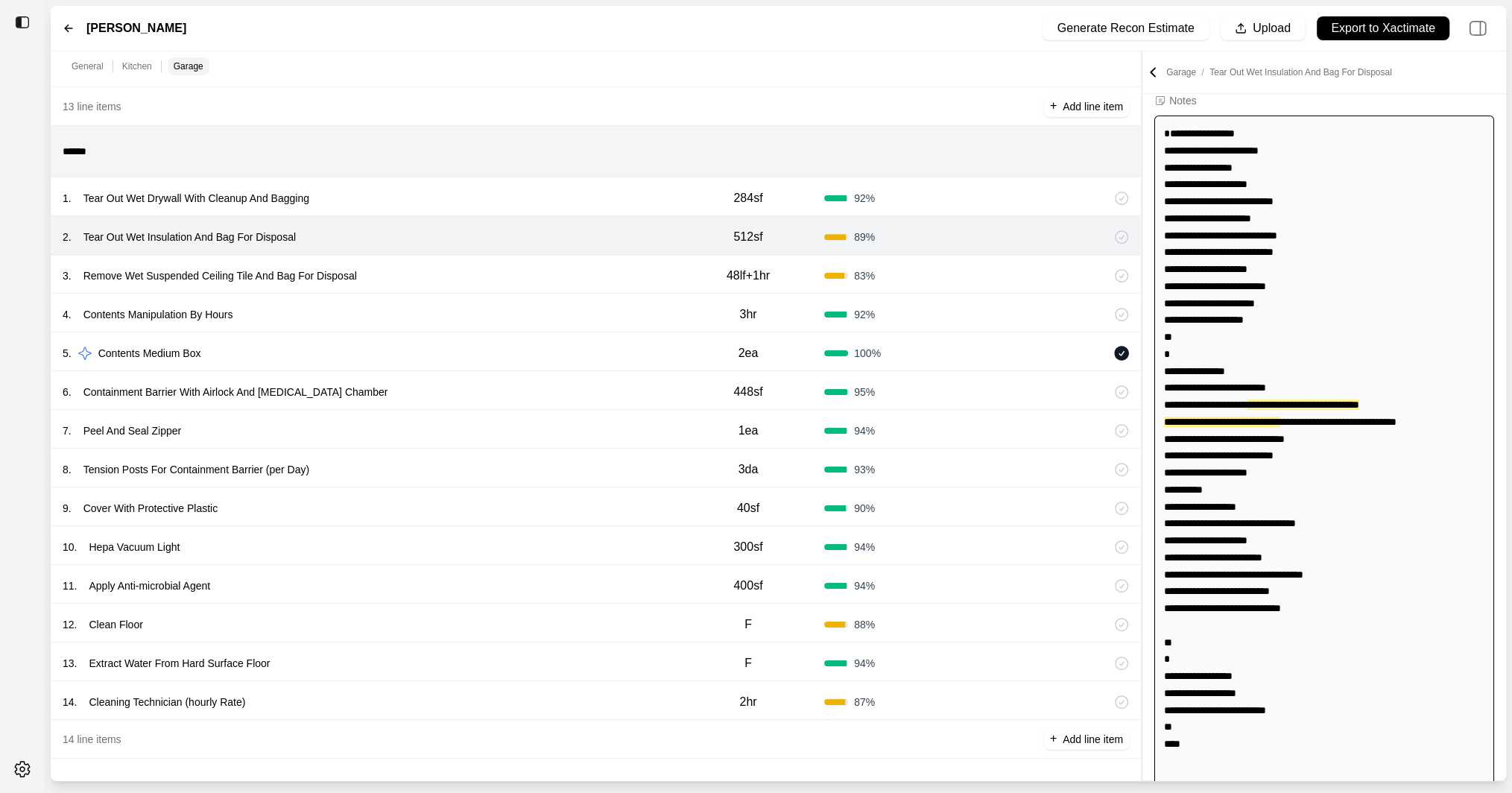
click at [556, 270] on div "3 . Remove Wet Suspended Ceiling Tile And Bag For Disposal" at bounding box center [367, 276] width 610 height 21
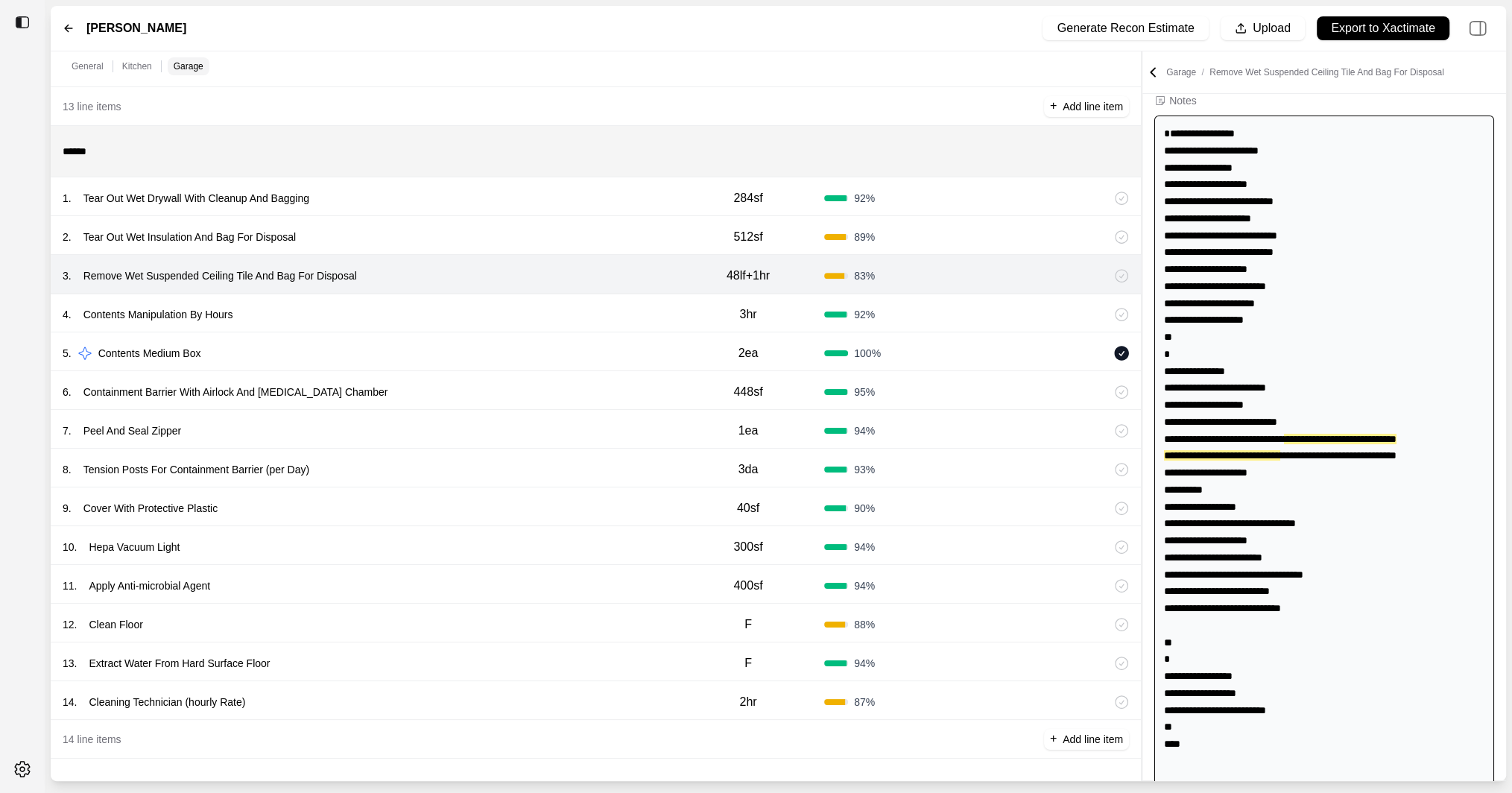
scroll to position [124, 0]
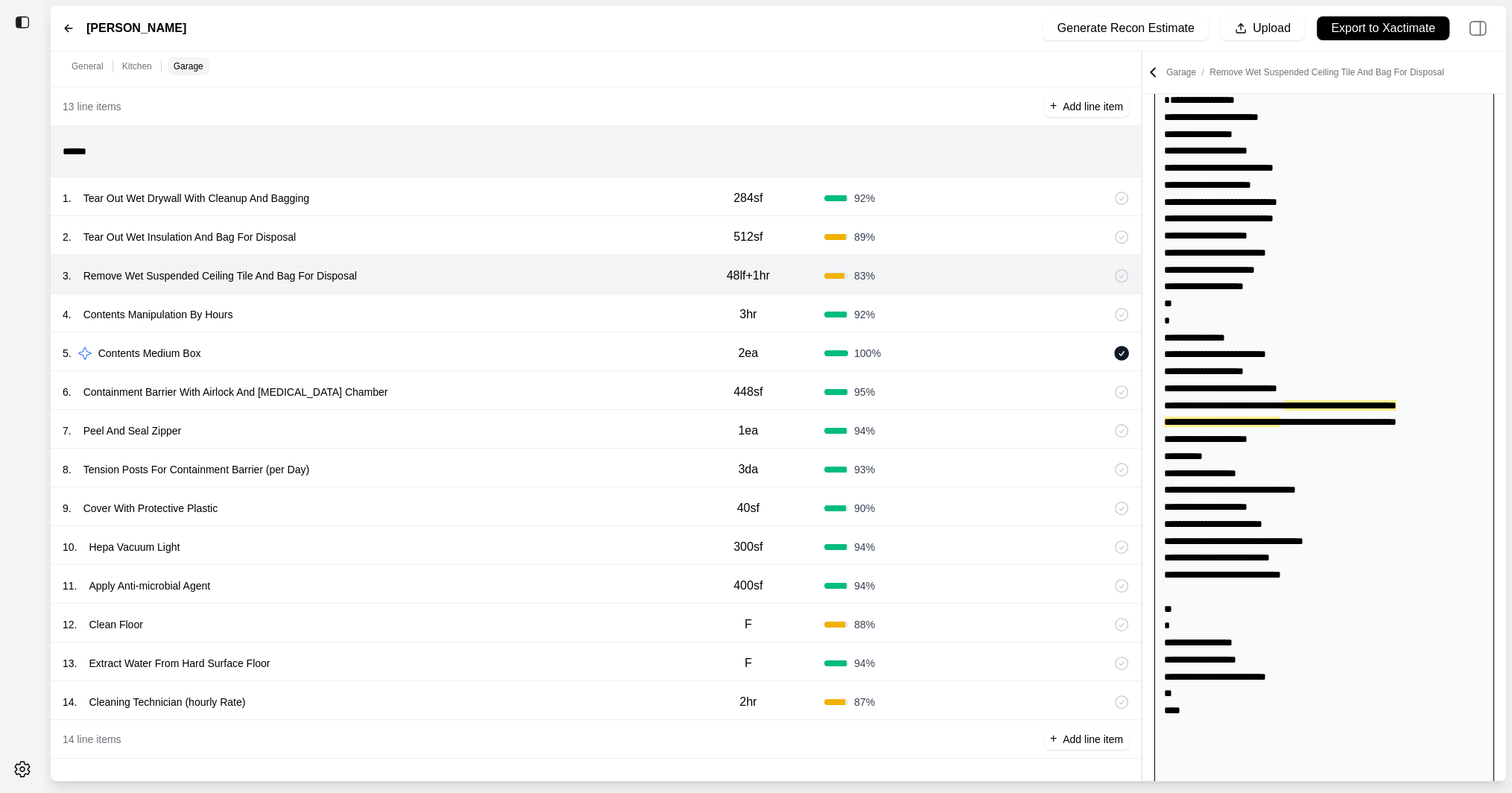
click at [552, 297] on div "4 . Contents Manipulation By Hours 3hr 92 %" at bounding box center [596, 313] width 1090 height 39
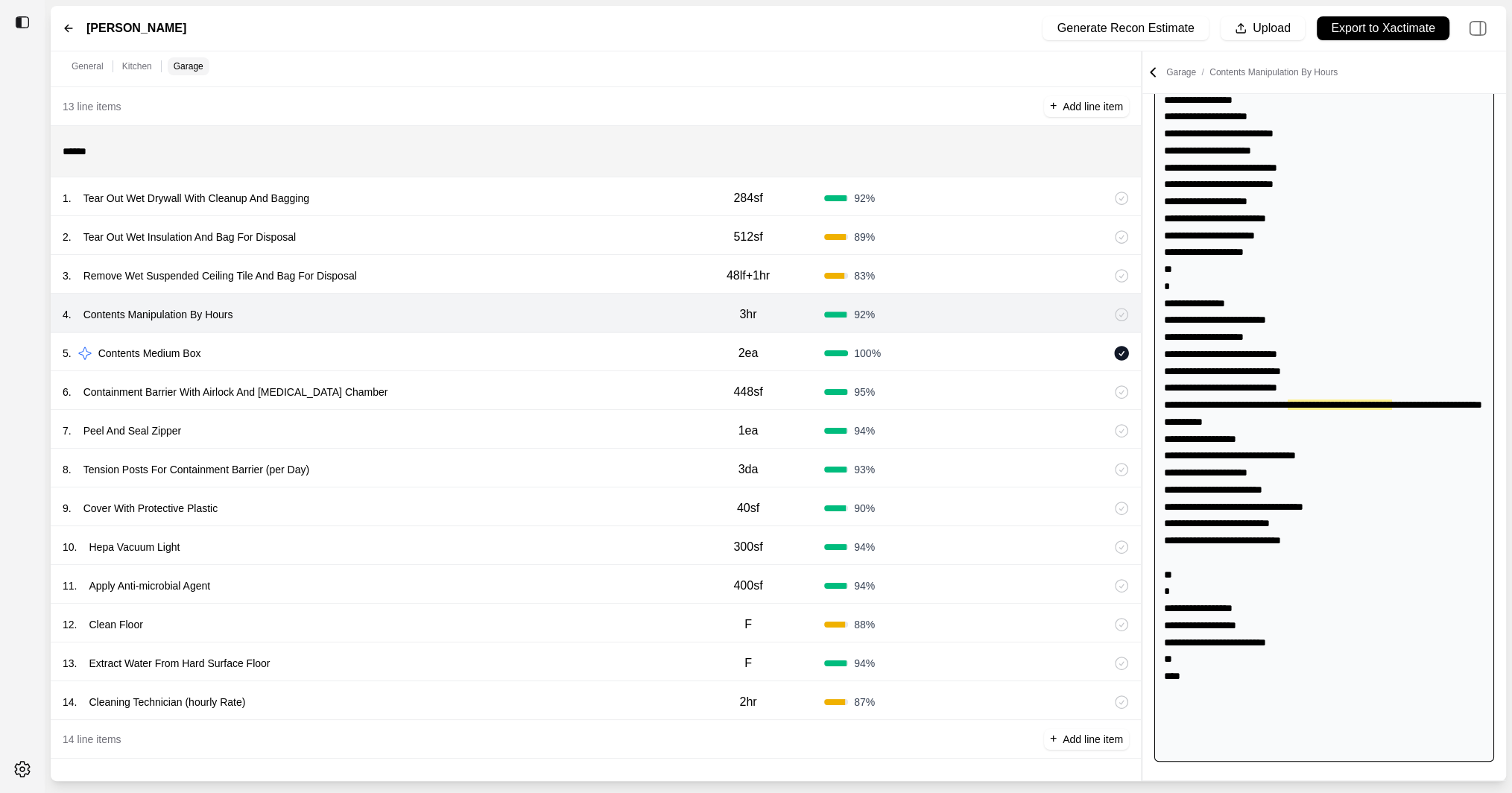
click at [562, 357] on div "5 . Contents Medium Box" at bounding box center [367, 353] width 610 height 21
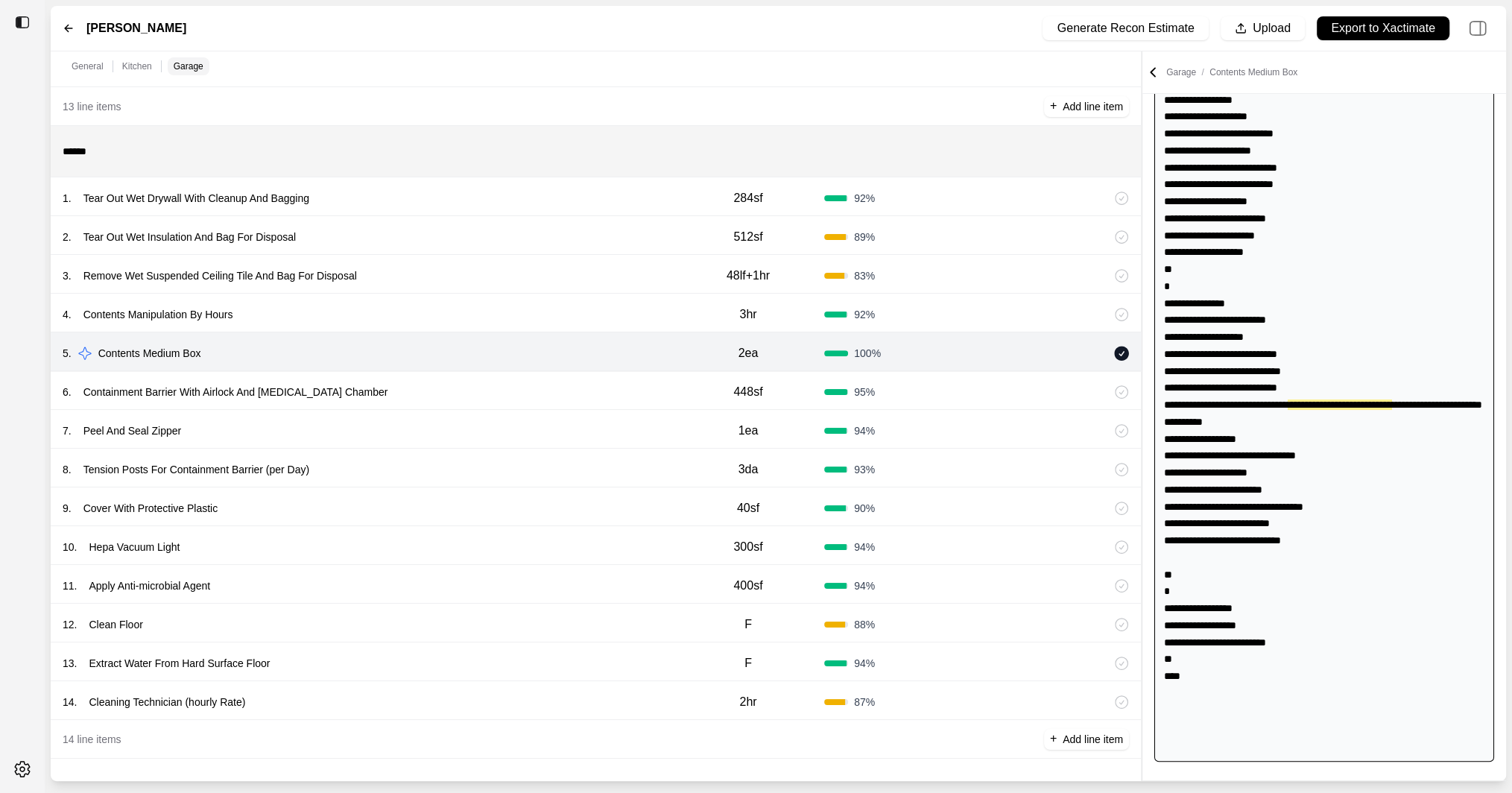
click at [561, 385] on div "6 . Containment Barrier With Airlock And [MEDICAL_DATA] Chamber" at bounding box center [367, 392] width 610 height 21
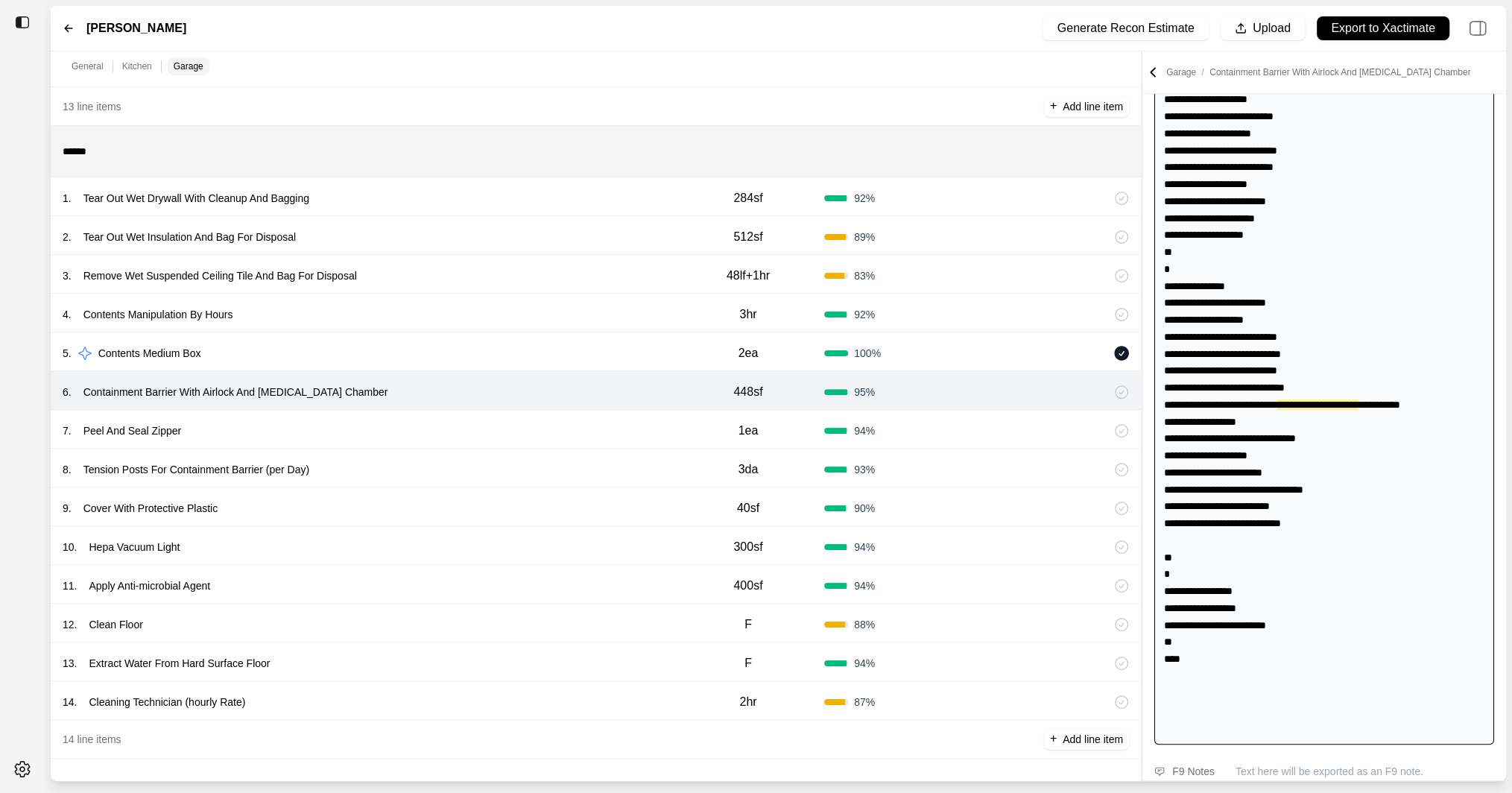
click at [560, 436] on div "7 . Peel And Seal Zipper" at bounding box center [367, 430] width 610 height 21
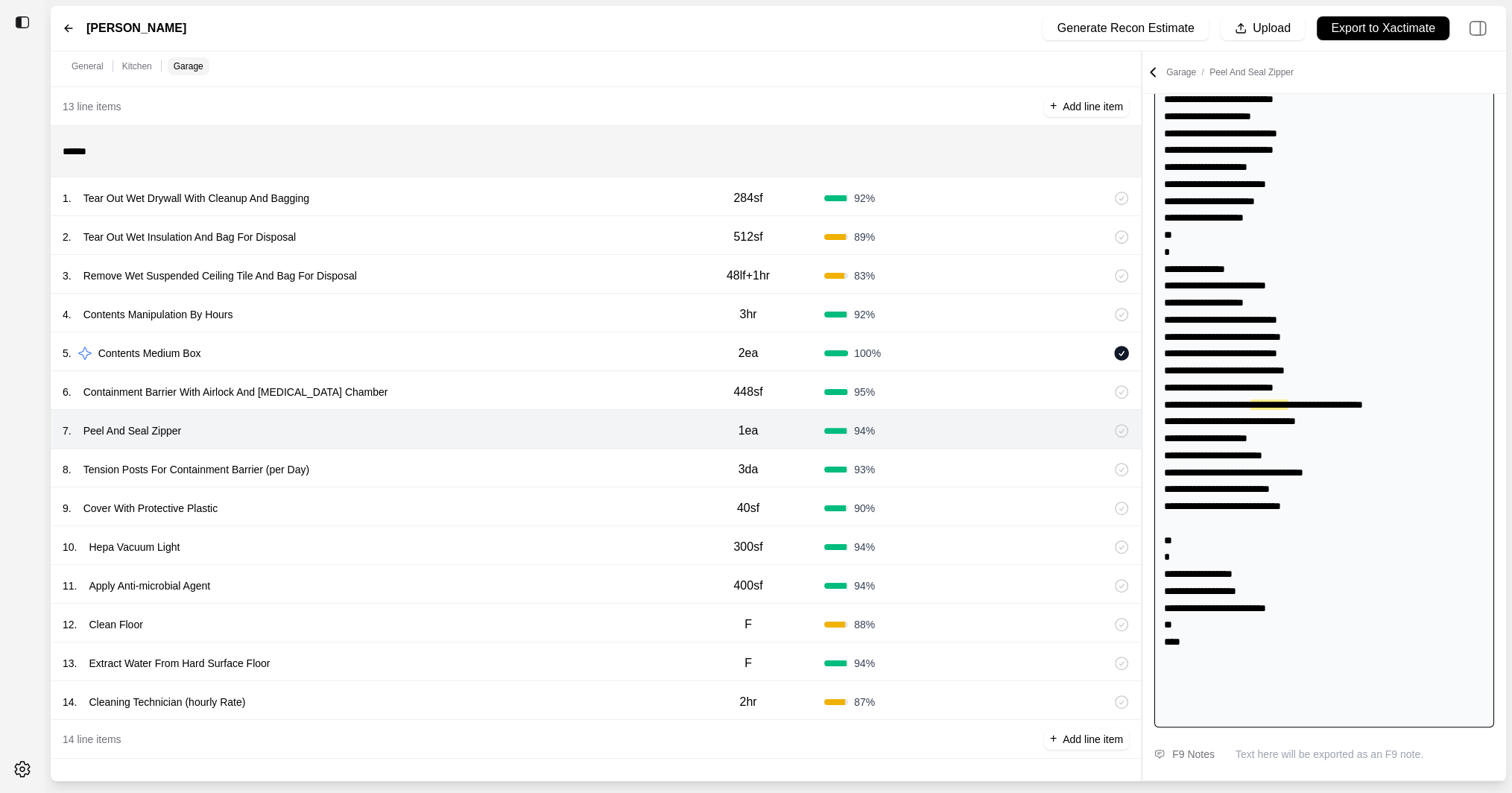
click at [560, 476] on div "8 . Tension Posts For Containment Barrier (per Day)" at bounding box center [367, 469] width 610 height 21
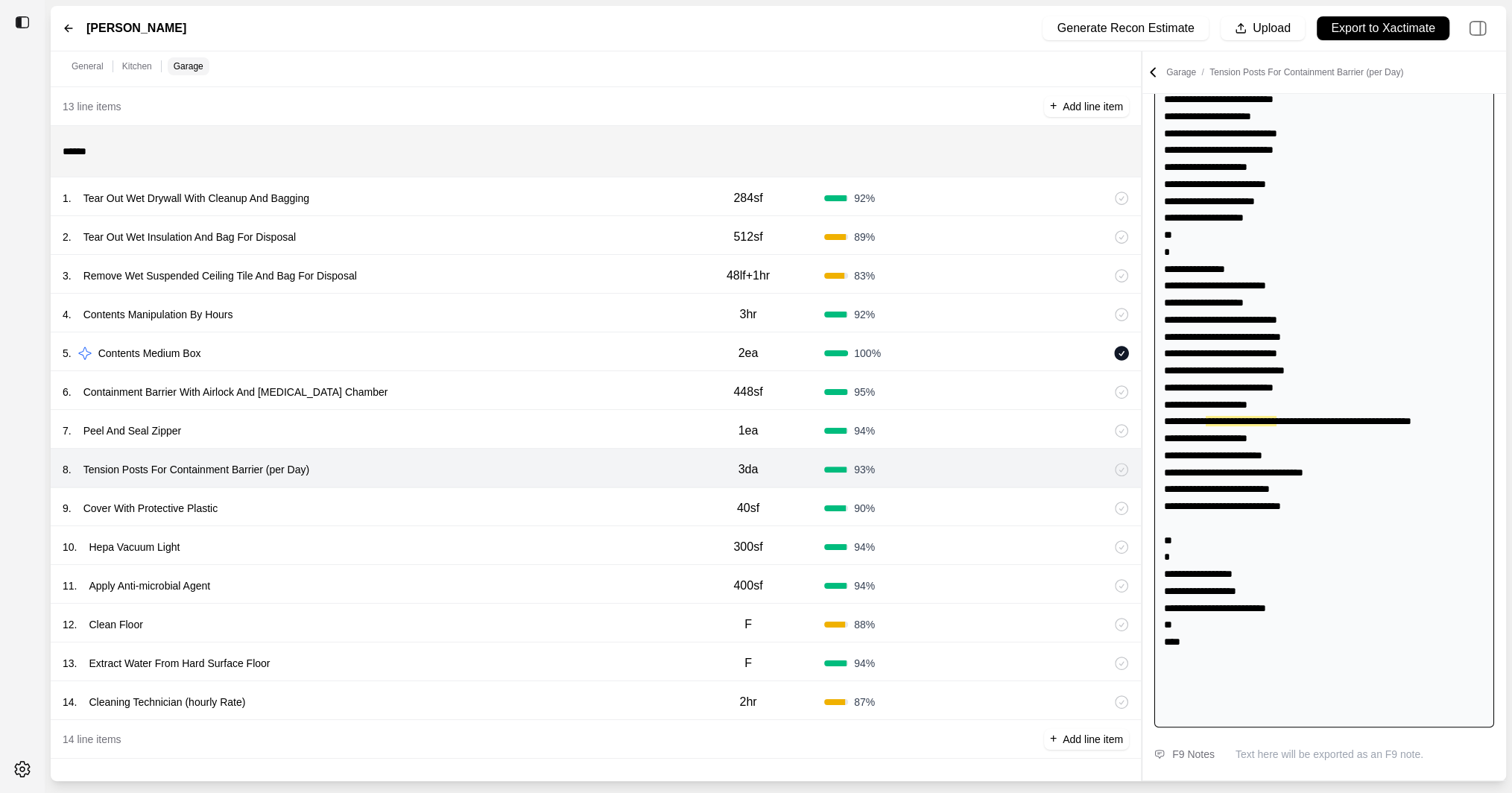
scroll to position [197, 0]
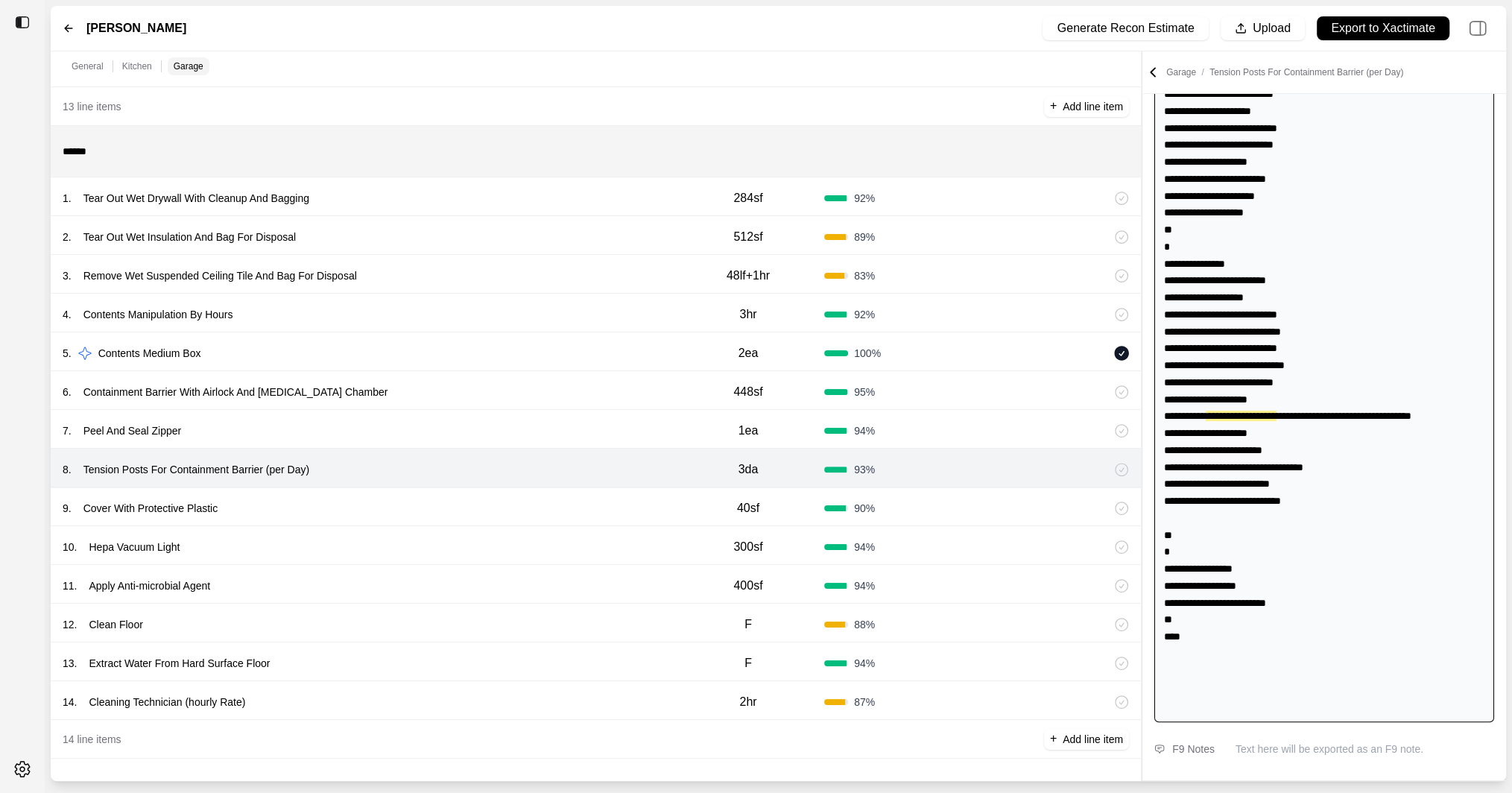
click at [560, 506] on div "9 . Cover With Protective Plastic" at bounding box center [367, 508] width 610 height 21
